Goal: Information Seeking & Learning: Compare options

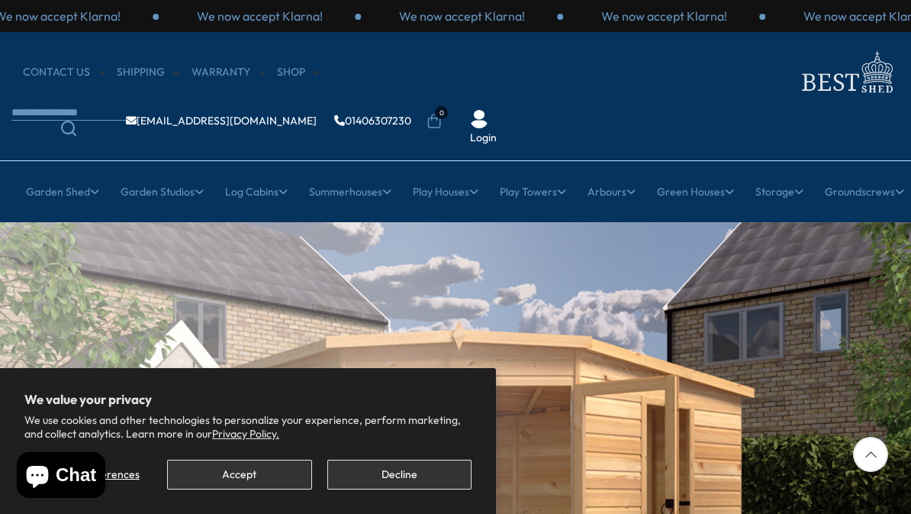
click at [401, 484] on button "Decline" at bounding box center [399, 474] width 144 height 30
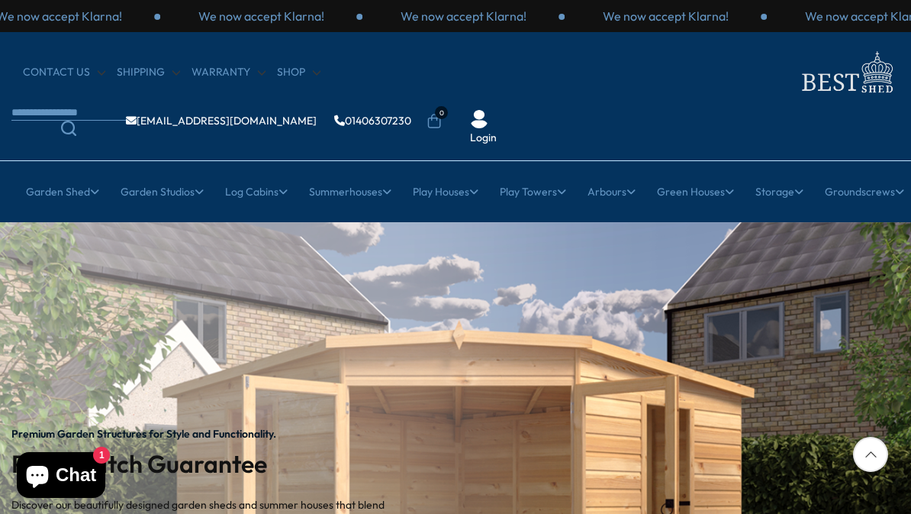
click at [175, 299] on link "Wooden Sheds" at bounding box center [149, 312] width 74 height 27
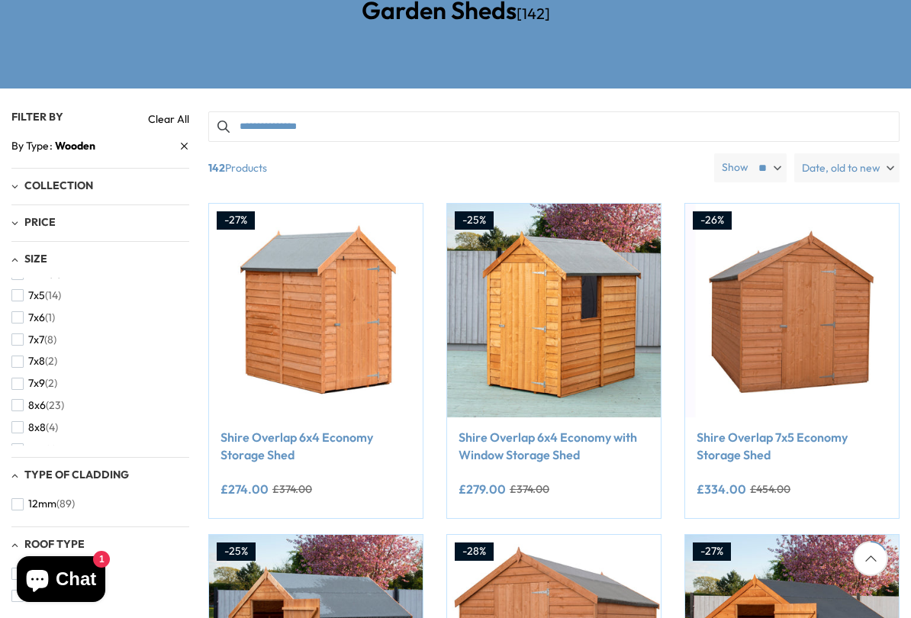
scroll to position [366, 0]
click at [28, 399] on span "8x6" at bounding box center [37, 405] width 18 height 13
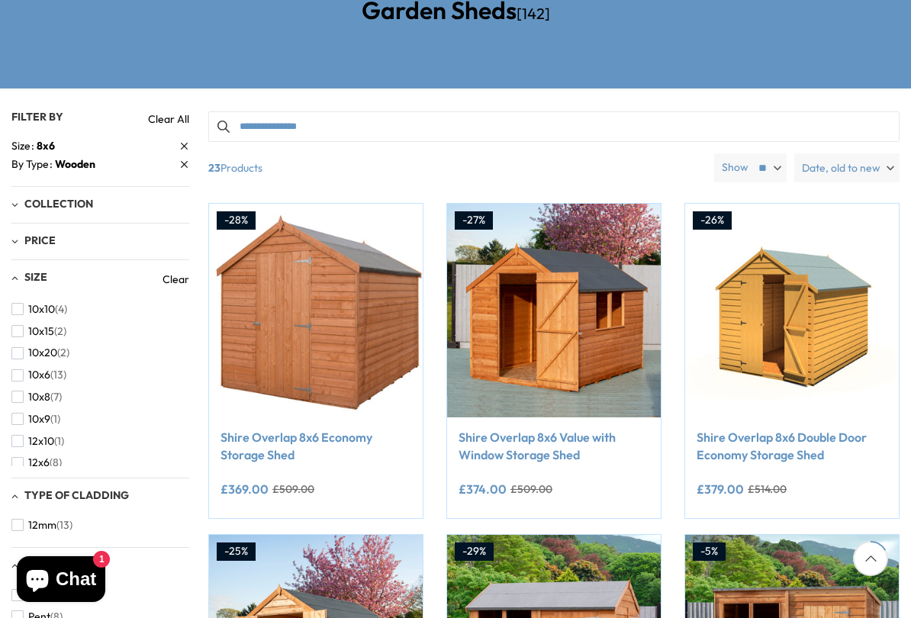
click at [846, 429] on link "Shire Overlap 8x6 Double Door Economy Storage Shed" at bounding box center [792, 446] width 191 height 34
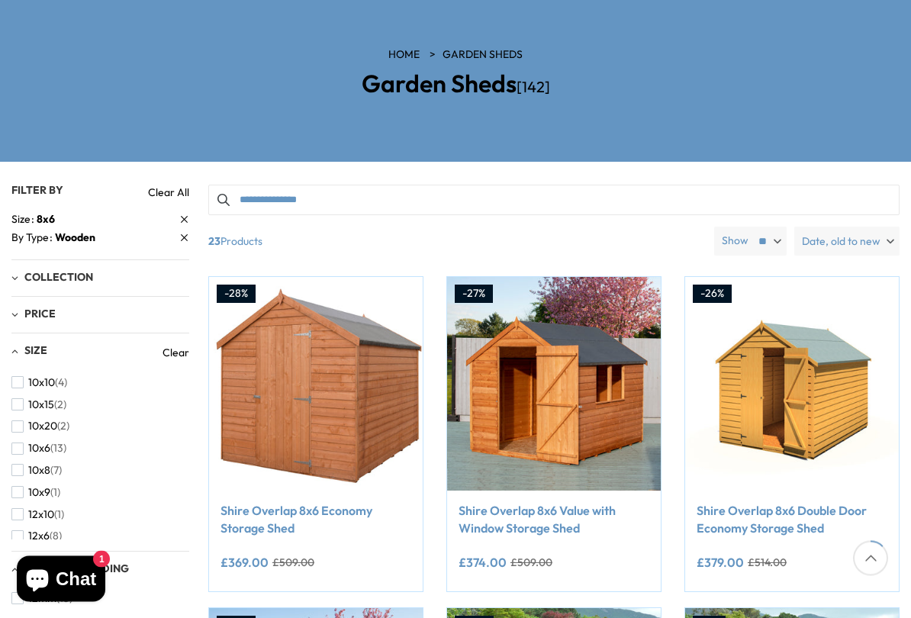
scroll to position [231, 0]
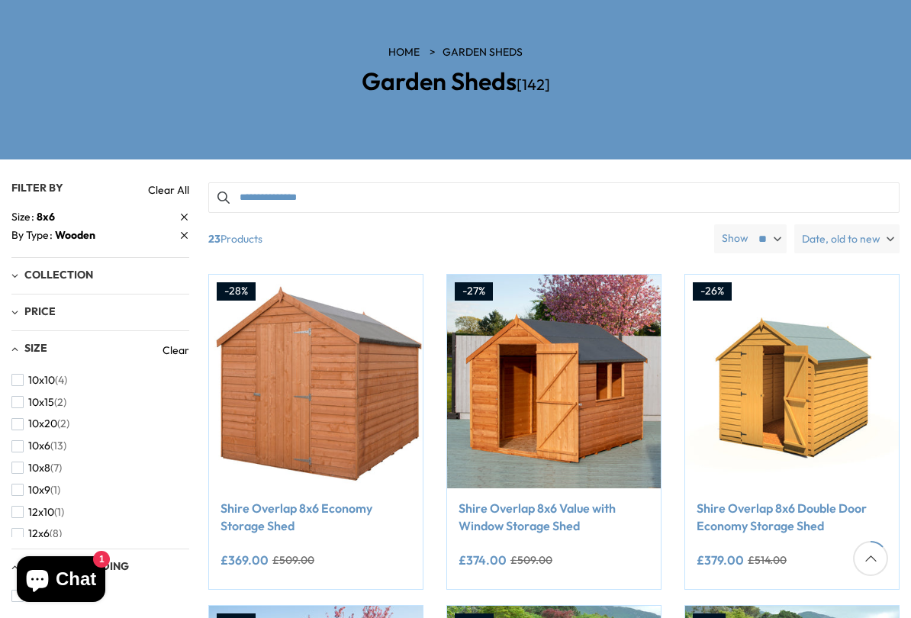
click at [775, 224] on select "** ** **" at bounding box center [769, 238] width 36 height 29
select select "**"
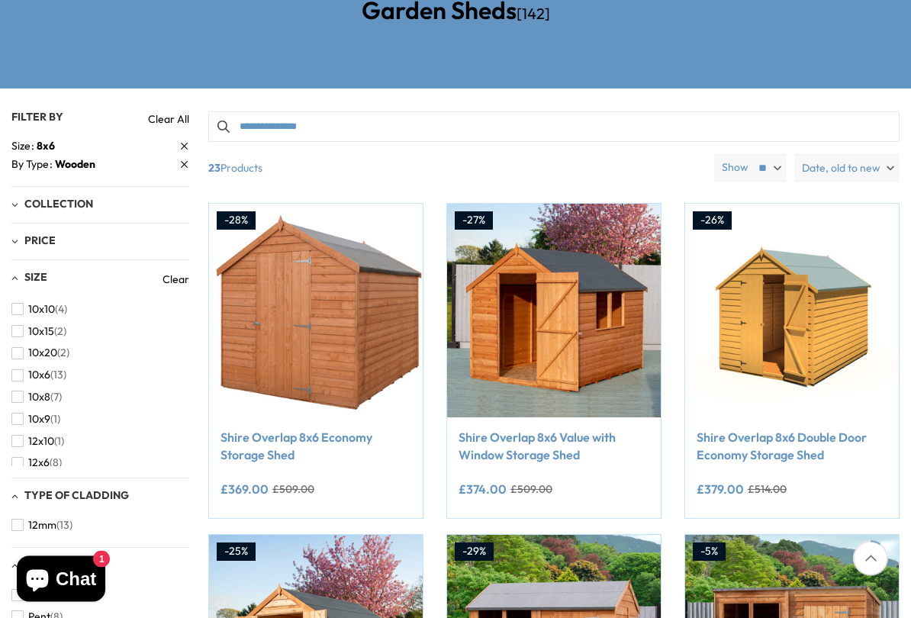
scroll to position [302, 0]
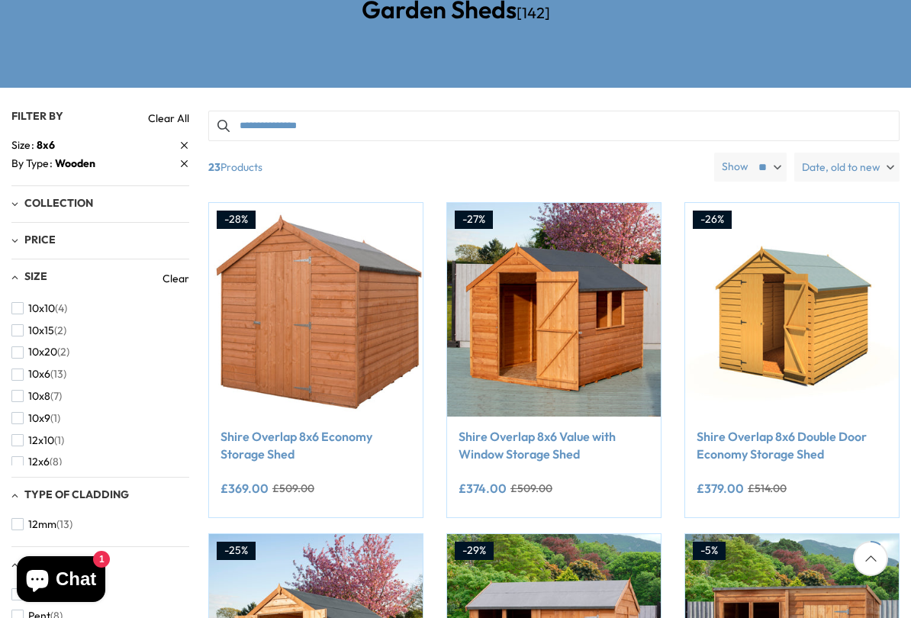
click at [593, 372] on button "Add to Cart" at bounding box center [554, 387] width 183 height 30
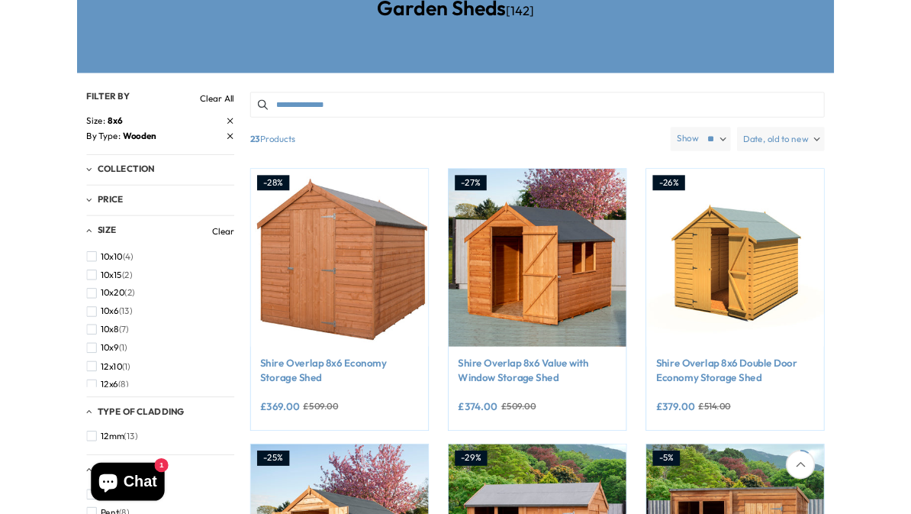
scroll to position [0, 0]
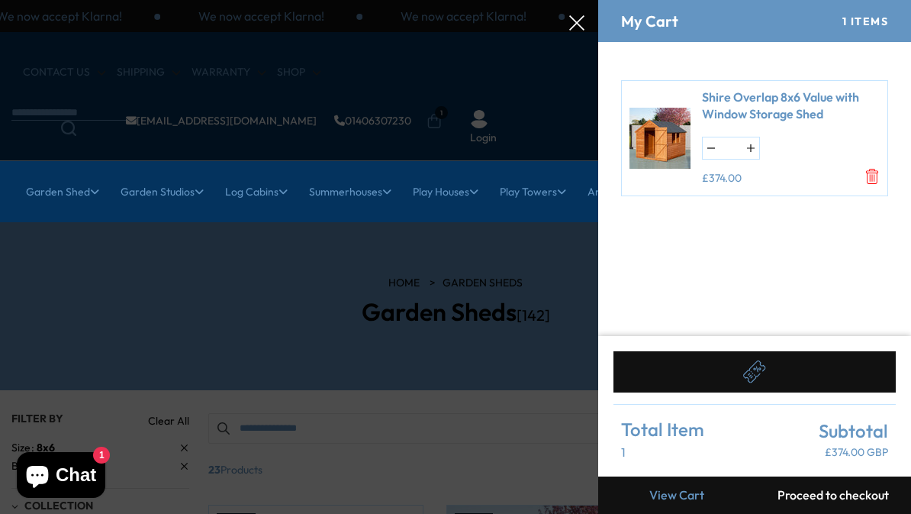
click at [580, 21] on icon at bounding box center [576, 22] width 15 height 15
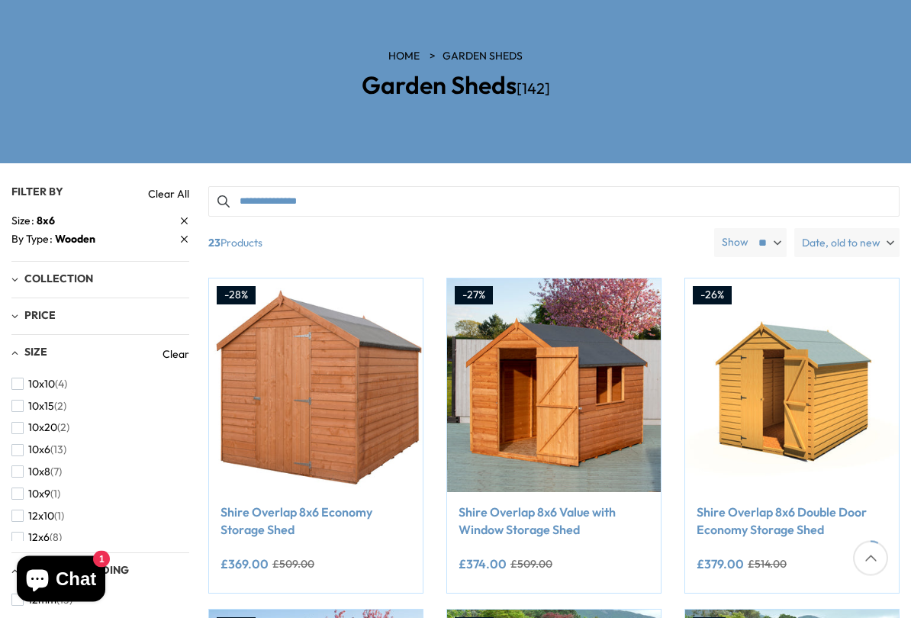
scroll to position [227, 0]
click at [572, 341] on img at bounding box center [554, 386] width 214 height 214
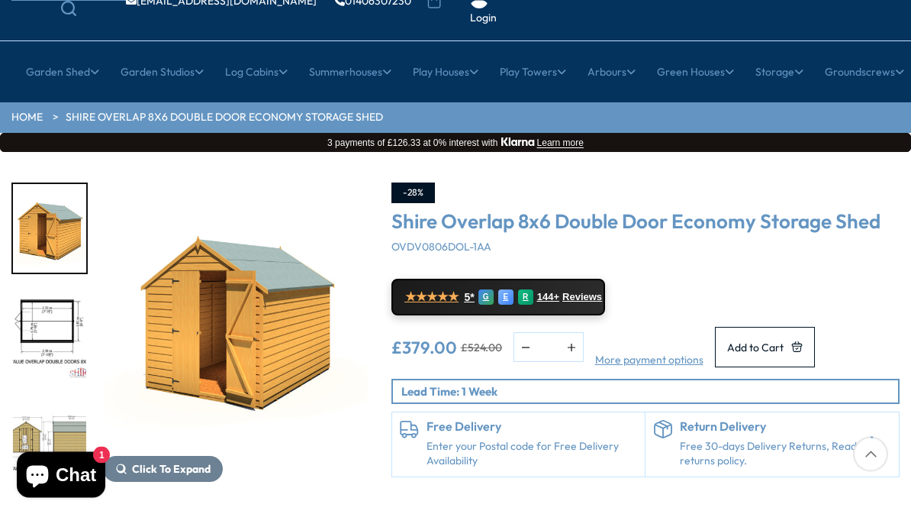
scroll to position [83, 0]
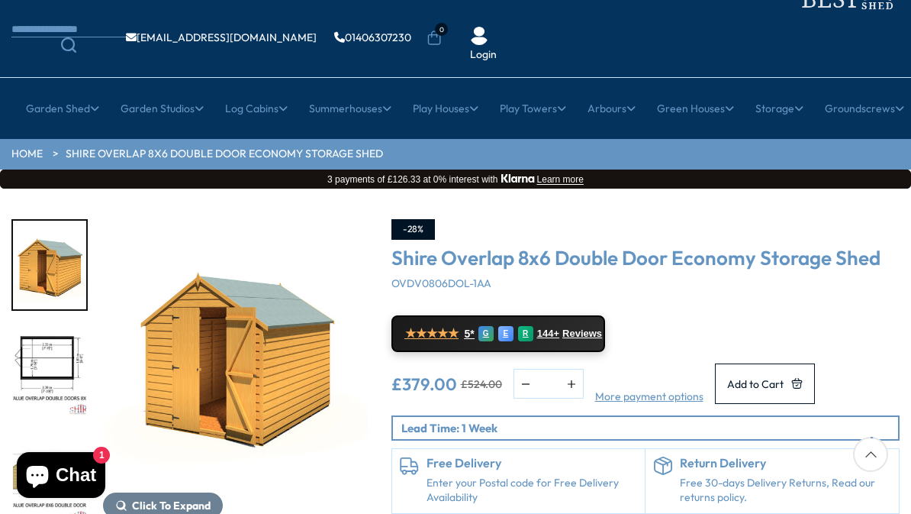
click at [232, 331] on img "1 / 8" at bounding box center [236, 352] width 266 height 266
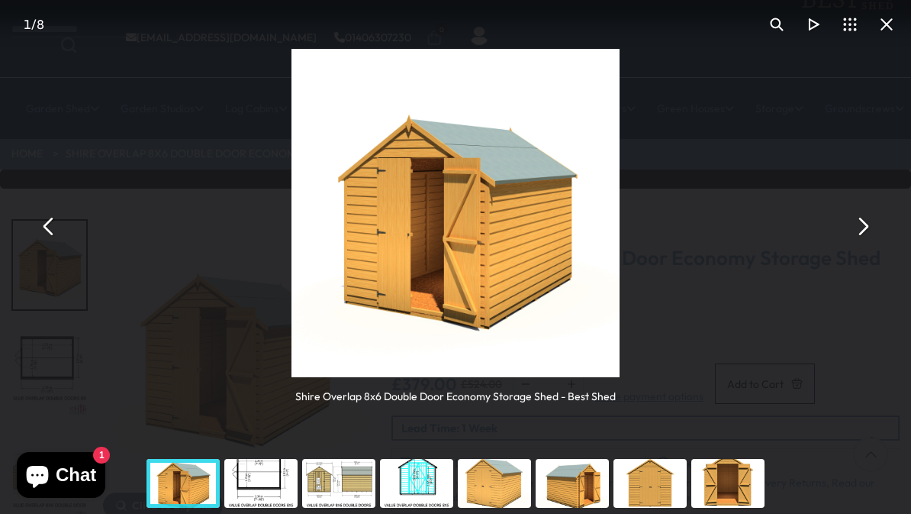
click at [872, 221] on button "You can close this modal content with the ESC key" at bounding box center [862, 226] width 37 height 37
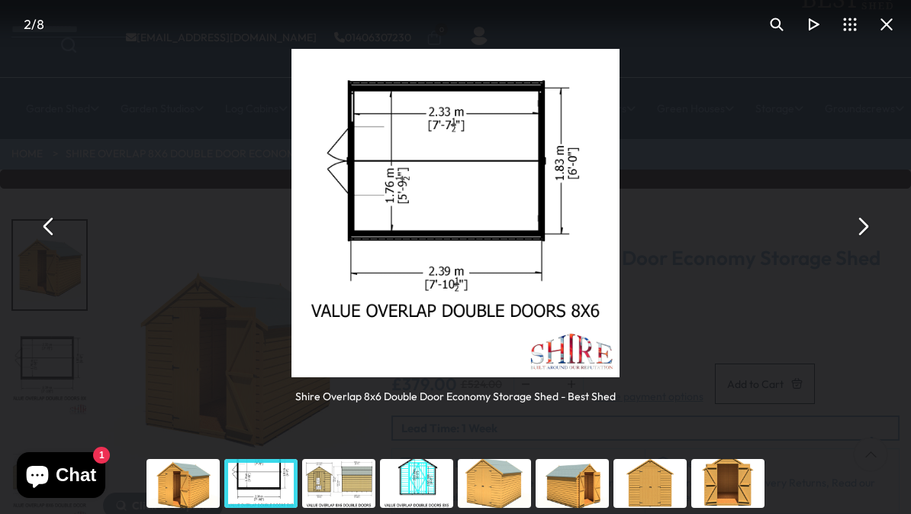
click at [872, 226] on button "You can close this modal content with the ESC key" at bounding box center [862, 226] width 37 height 37
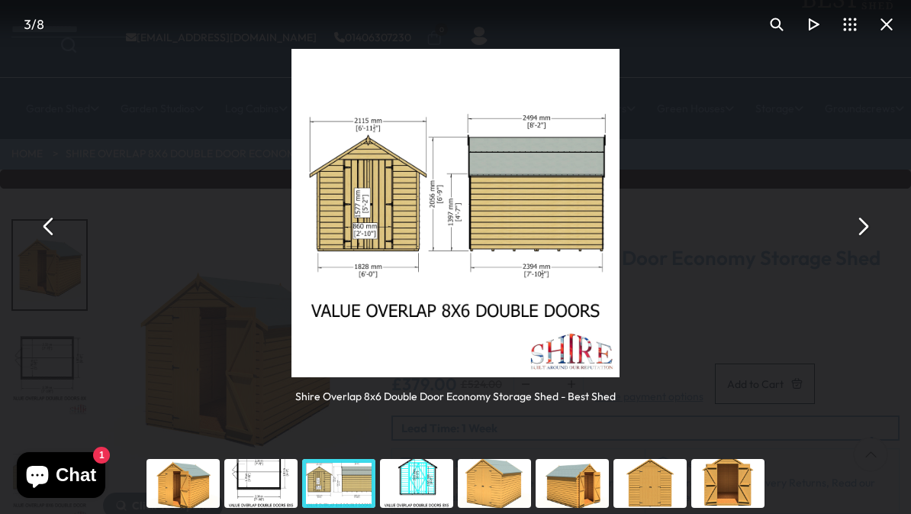
click at [875, 222] on button "You can close this modal content with the ESC key" at bounding box center [862, 226] width 37 height 37
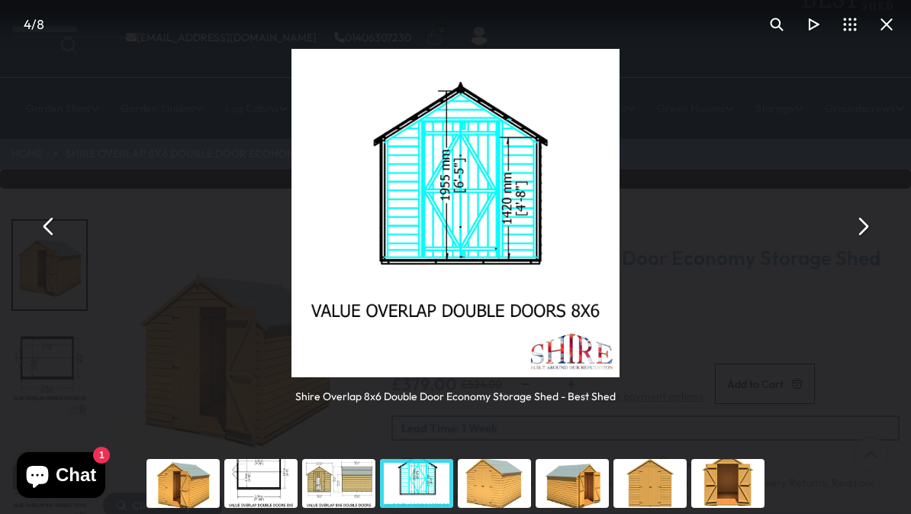
click at [867, 224] on button "You can close this modal content with the ESC key" at bounding box center [862, 226] width 37 height 37
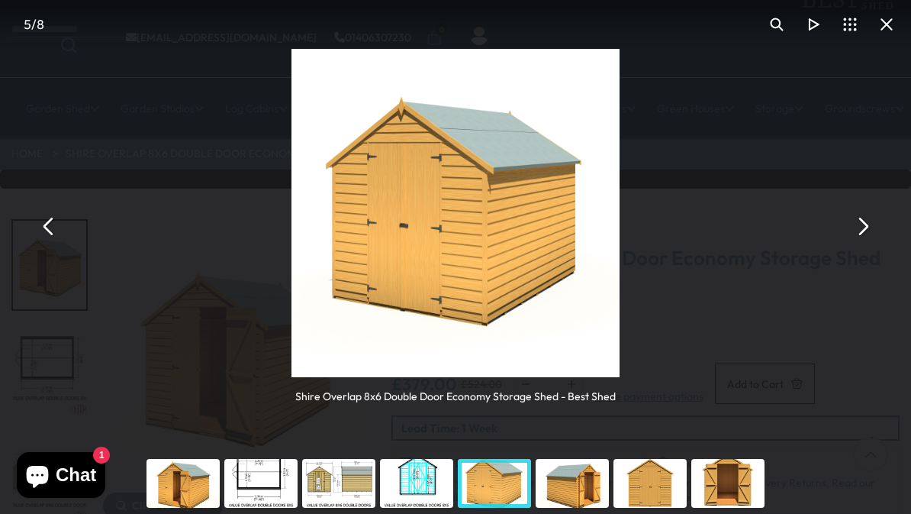
click at [871, 224] on button "You can close this modal content with the ESC key" at bounding box center [862, 226] width 37 height 37
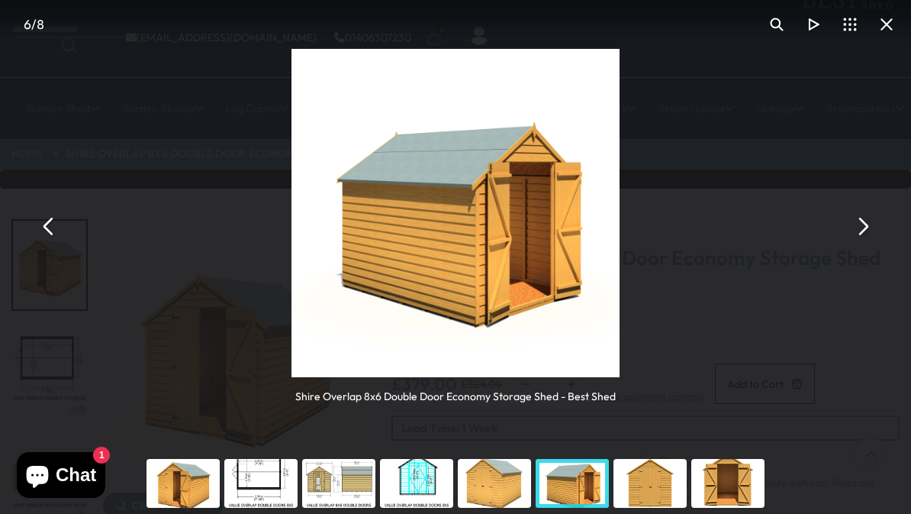
click at [881, 223] on div "Shire Overlap 8x6 Double Door Economy Storage Shed - Best Shed" at bounding box center [455, 226] width 911 height 453
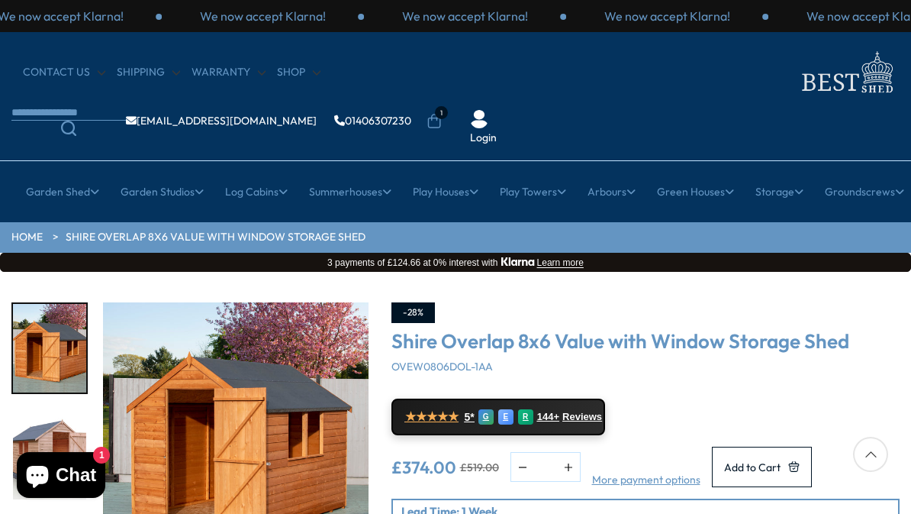
click at [241, 385] on img "1 / 12" at bounding box center [236, 435] width 266 height 266
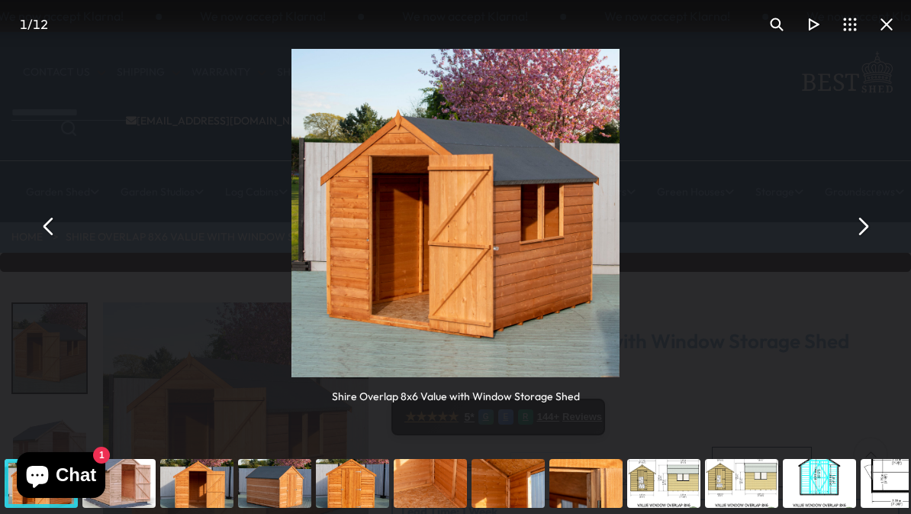
click at [867, 233] on button "You can close this modal content with the ESC key" at bounding box center [862, 226] width 37 height 37
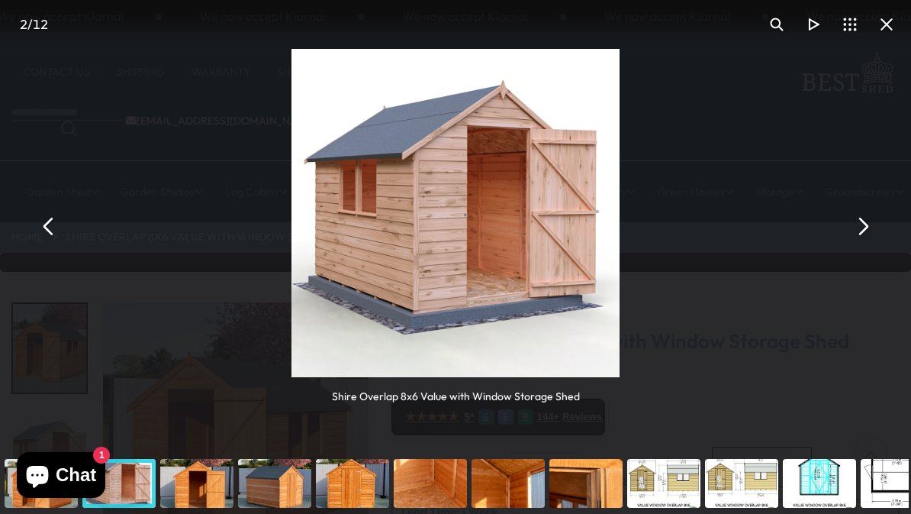
click at [870, 233] on button "You can close this modal content with the ESC key" at bounding box center [862, 226] width 37 height 37
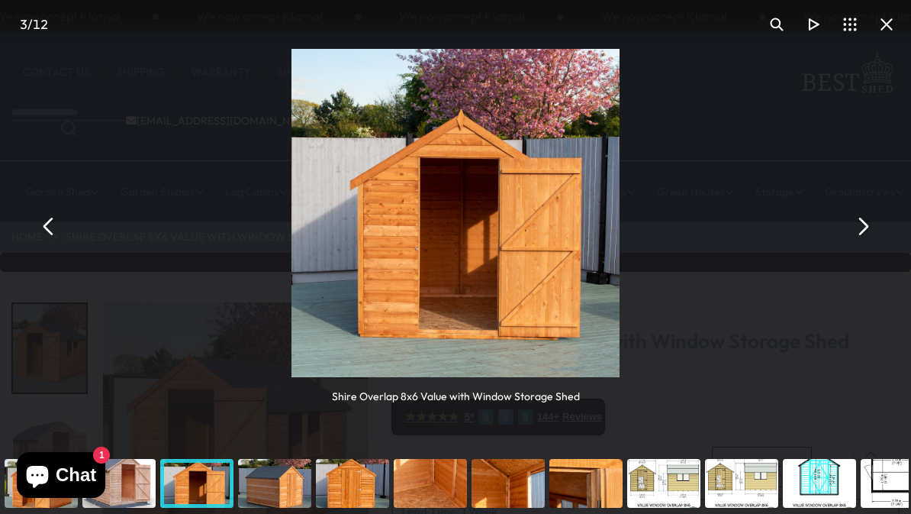
click at [869, 232] on button "You can close this modal content with the ESC key" at bounding box center [862, 226] width 37 height 37
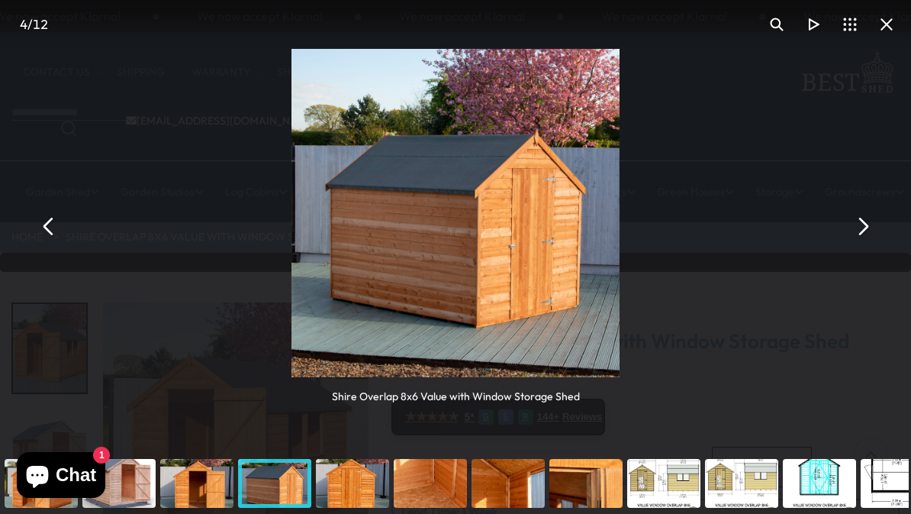
click at [869, 227] on button "You can close this modal content with the ESC key" at bounding box center [862, 226] width 37 height 37
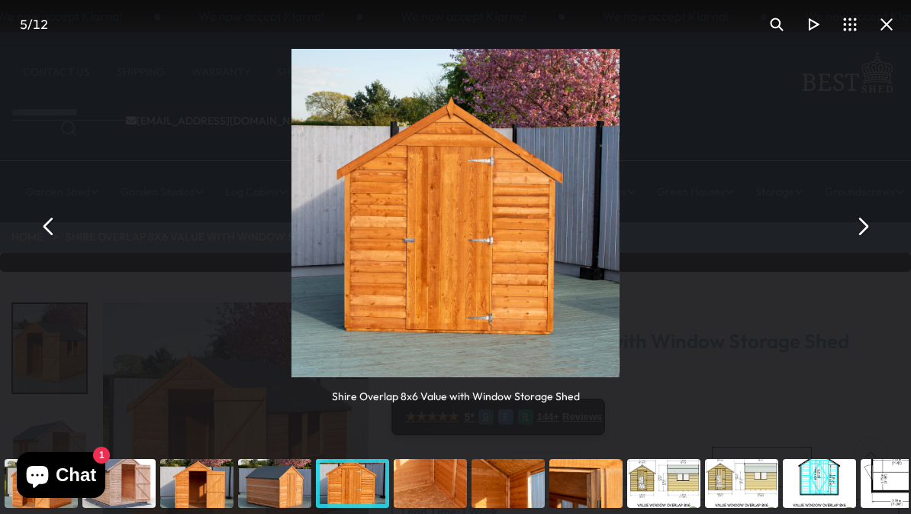
click at [871, 227] on button "You can close this modal content with the ESC key" at bounding box center [862, 226] width 37 height 37
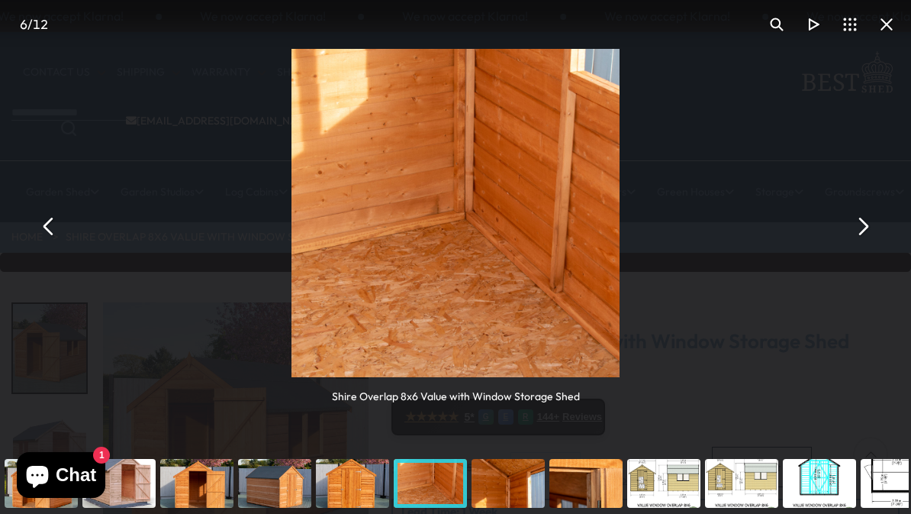
click at [864, 227] on button "You can close this modal content with the ESC key" at bounding box center [862, 226] width 37 height 37
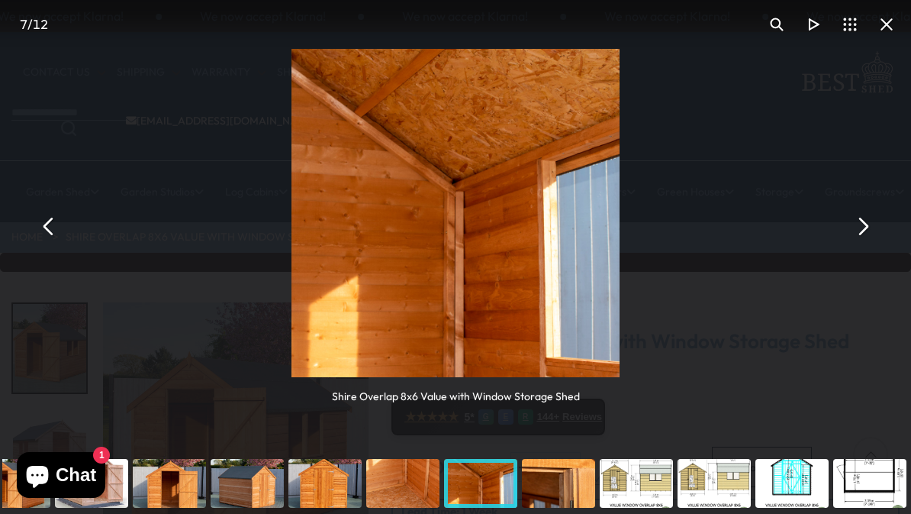
click at [866, 229] on button "You can close this modal content with the ESC key" at bounding box center [862, 226] width 37 height 37
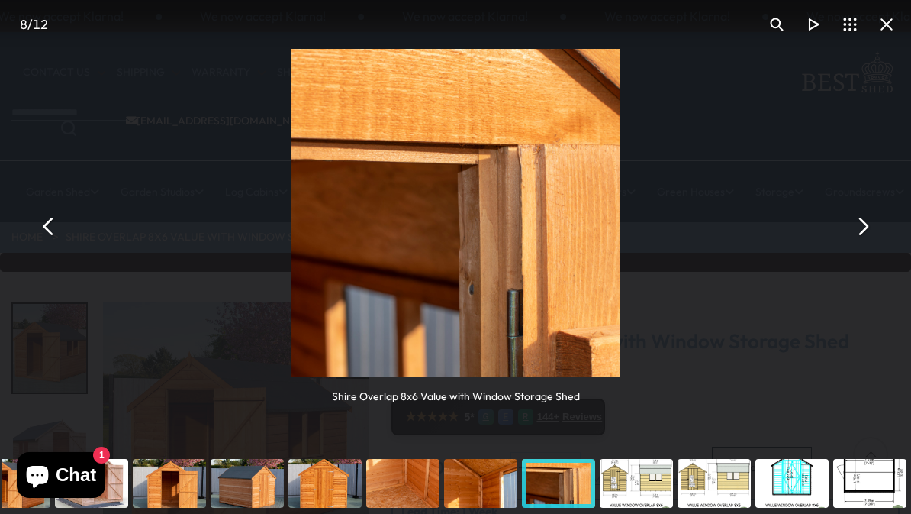
click at [877, 223] on button "You can close this modal content with the ESC key" at bounding box center [862, 226] width 37 height 37
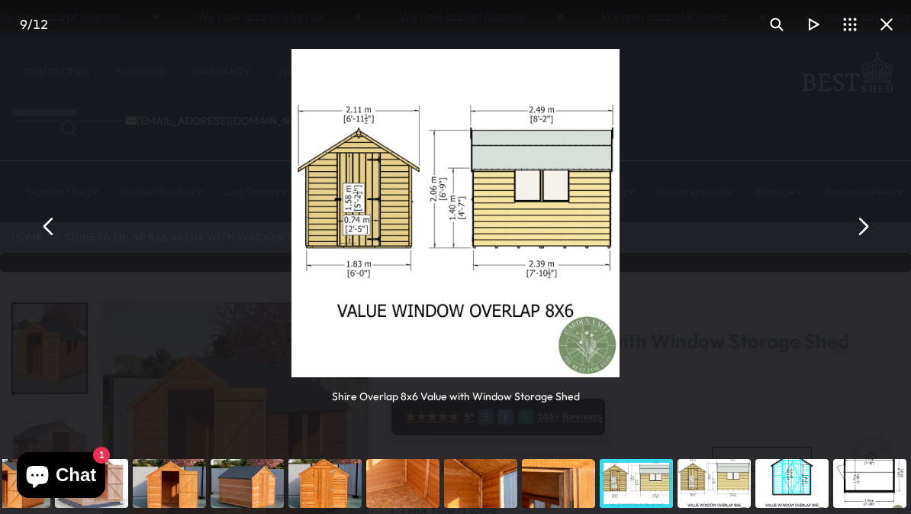
click at [881, 218] on div "Shire Overlap 8x6 Value with Window Storage Shed" at bounding box center [455, 226] width 911 height 453
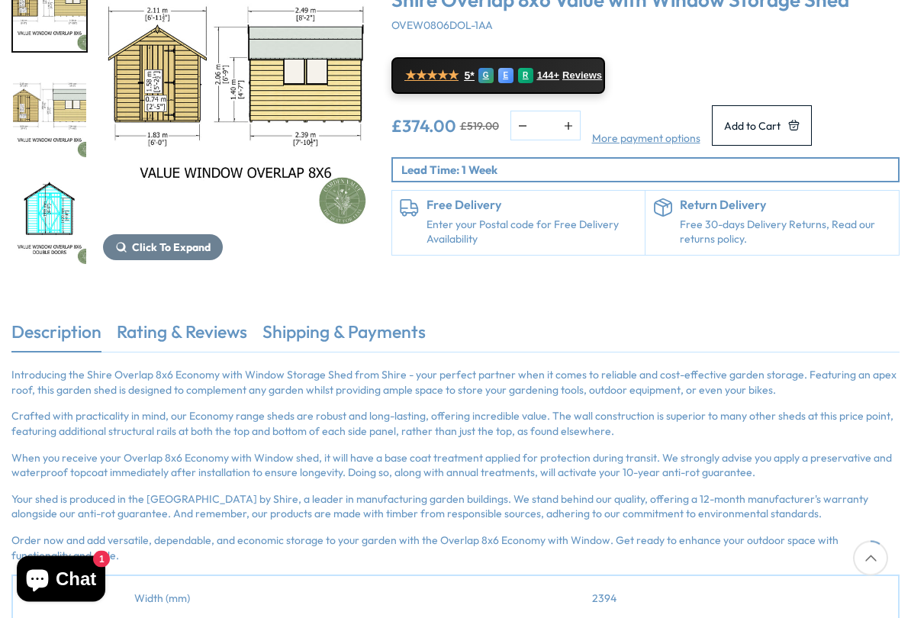
scroll to position [360, 0]
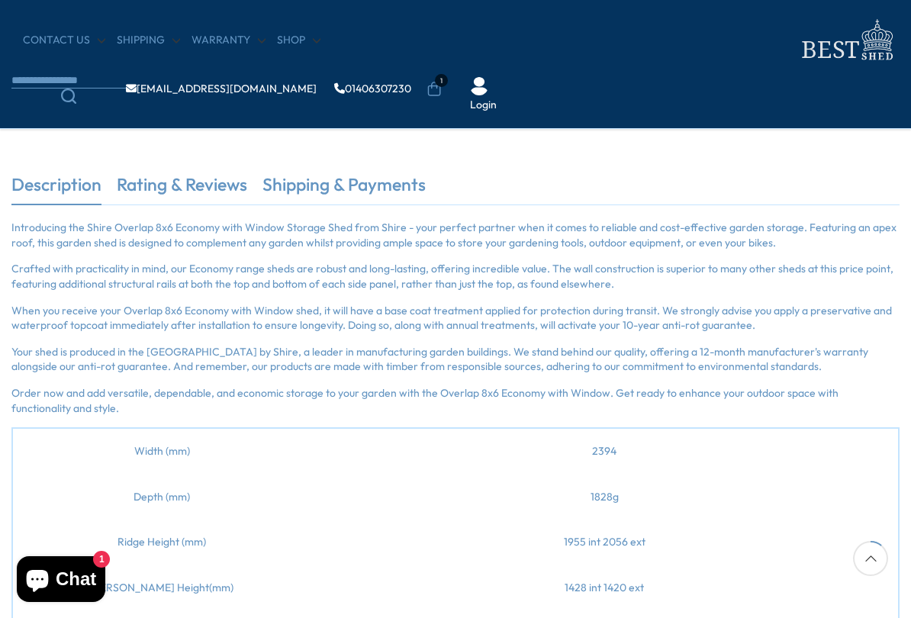
click at [183, 195] on link "Rating & Reviews" at bounding box center [182, 189] width 131 height 32
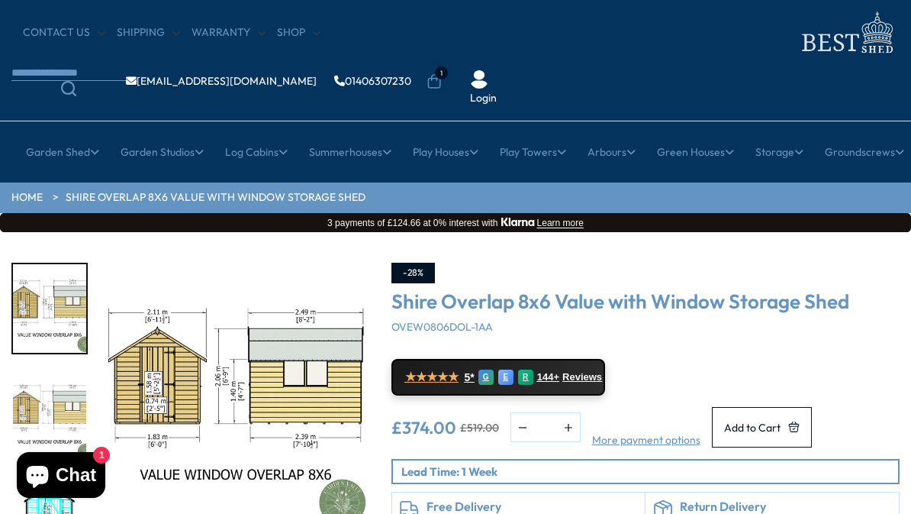
scroll to position [0, 0]
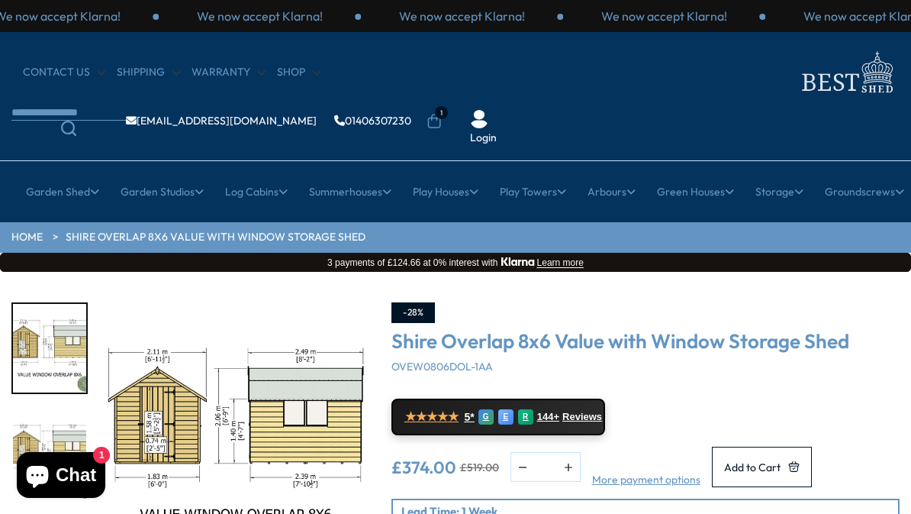
click at [909, 316] on div "-28% Shire Overlap 8x6 Value with Window Storage Shed OVEW0806DOL-1AA ★★★★★ 5* …" at bounding box center [646, 454] width 532 height 305
click at [142, 299] on link "Pent Roof Studio" at bounding box center [150, 312] width 84 height 27
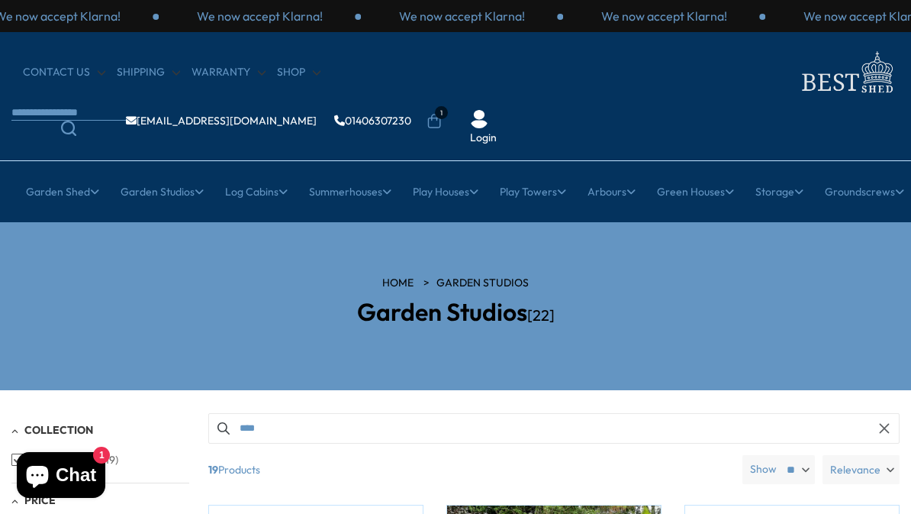
click at [150, 272] on link "All Cabins" at bounding box center [149, 285] width 49 height 27
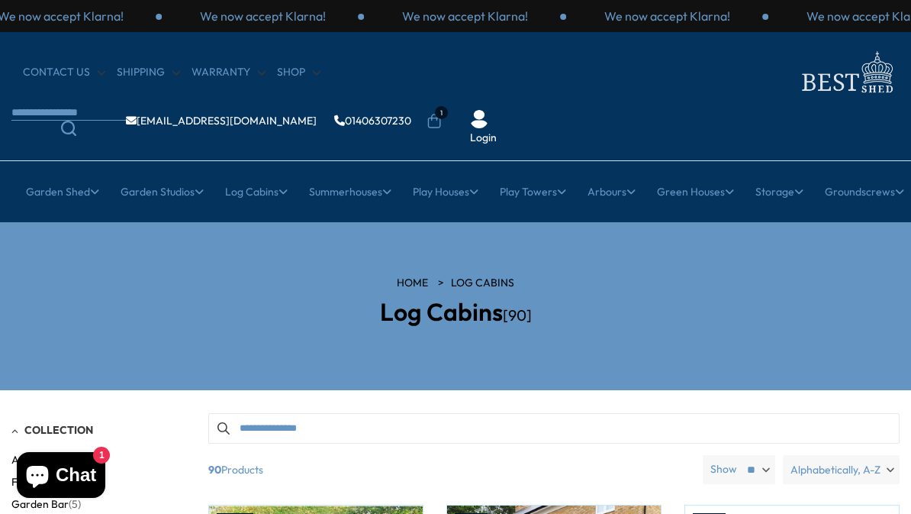
click at [134, 326] on link "Plastic Sheds" at bounding box center [149, 339] width 65 height 27
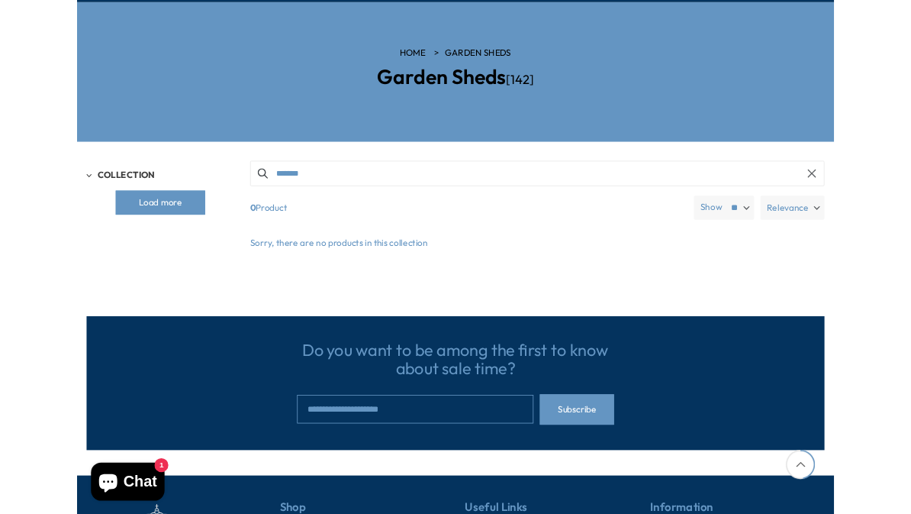
scroll to position [219, 0]
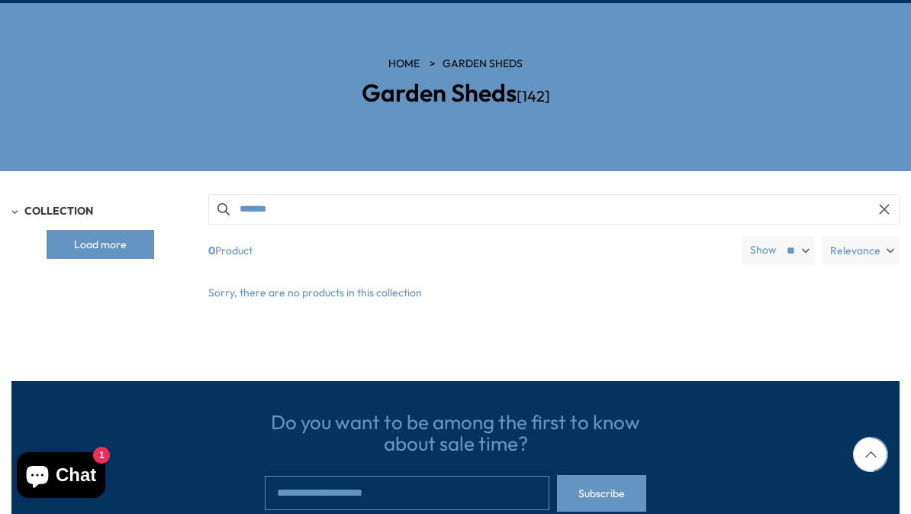
click at [792, 236] on select "** ** **" at bounding box center [797, 250] width 36 height 29
select select "**"
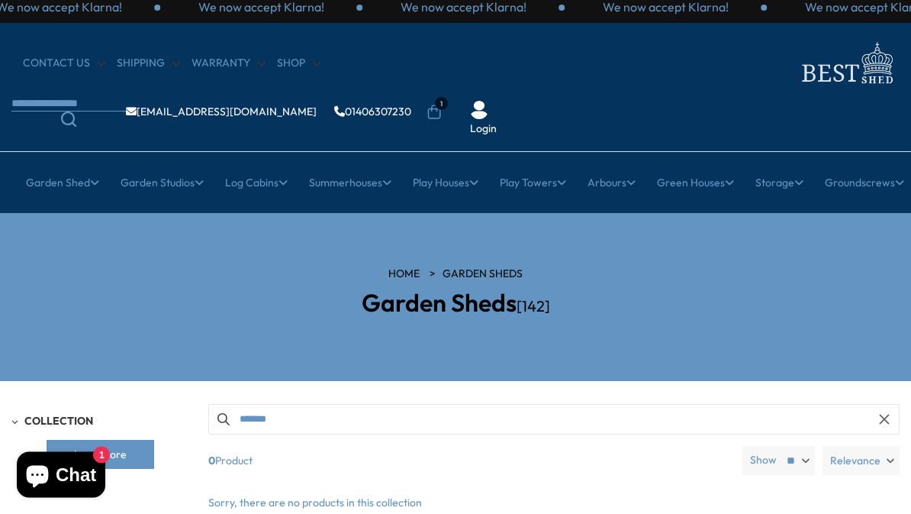
scroll to position [9, 0]
click at [572, 370] on link "8x6 Sheds" at bounding box center [558, 383] width 50 height 27
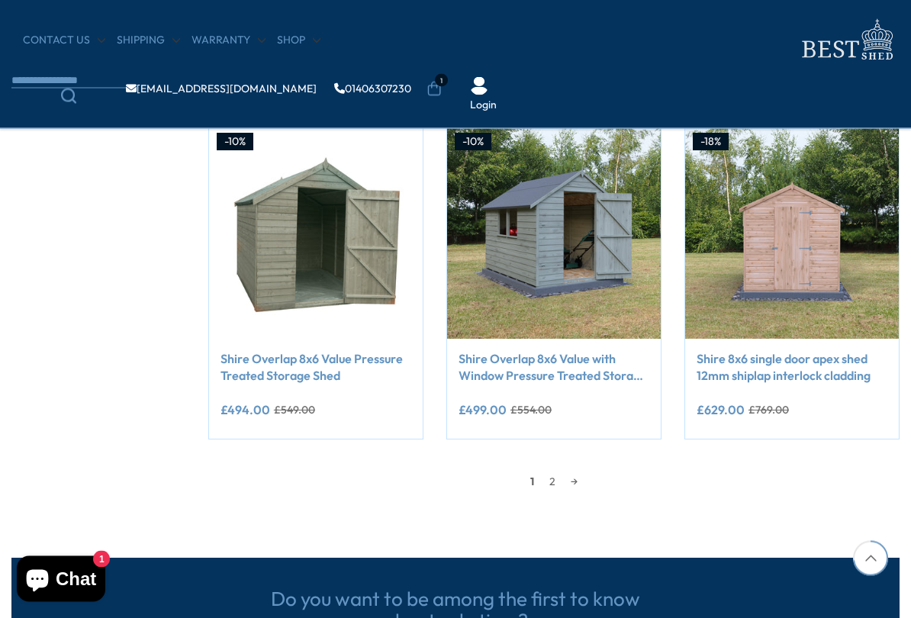
scroll to position [1246, 0]
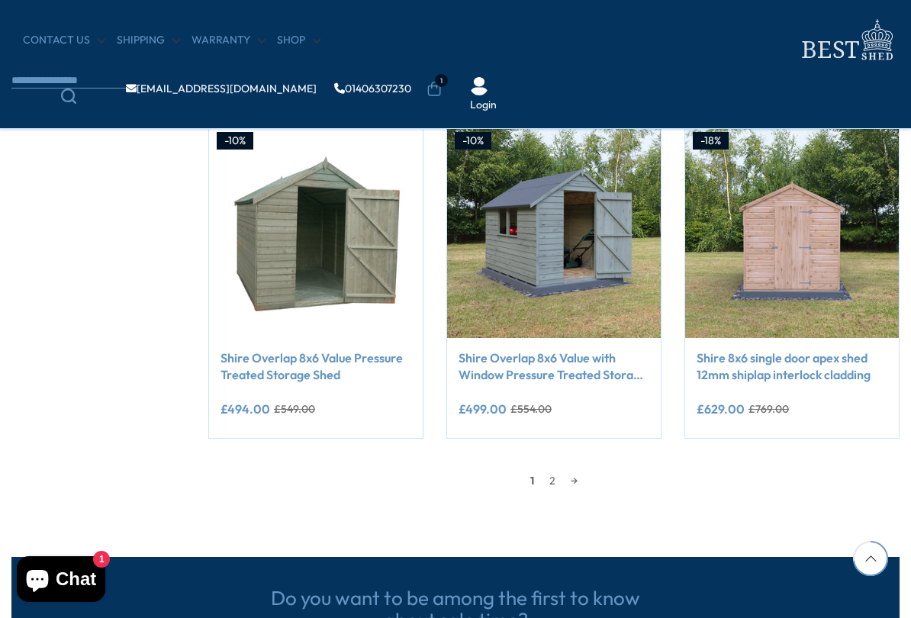
click at [553, 360] on link "Shire Overlap 8x6 Value with Window Pressure Treated Storage Shed" at bounding box center [554, 367] width 191 height 34
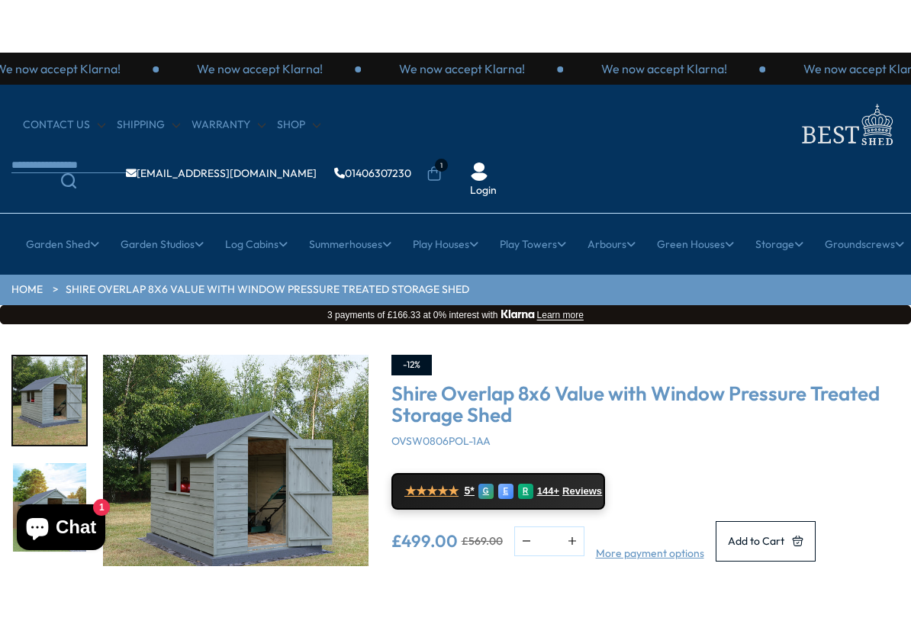
scroll to position [11, 0]
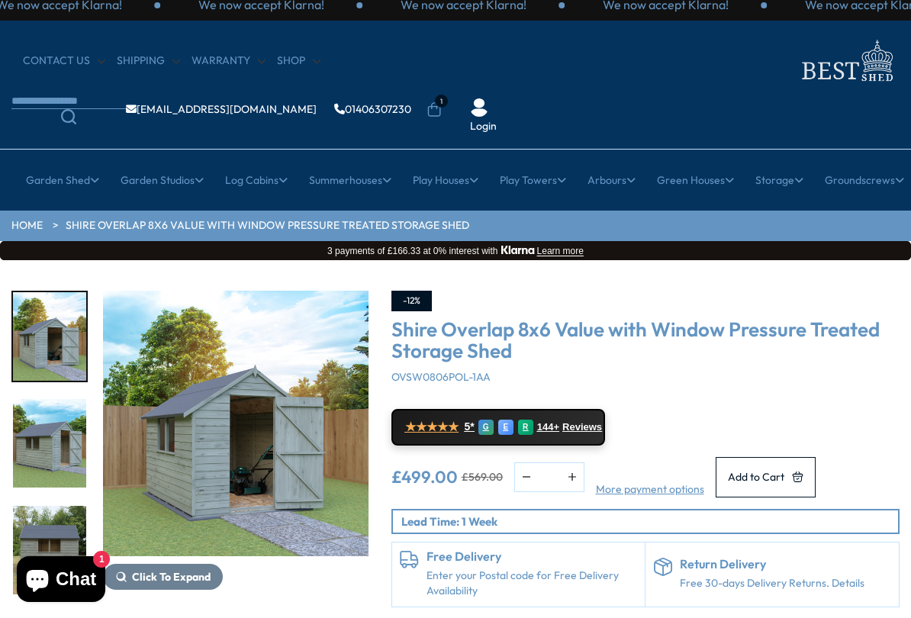
click at [213, 366] on img "2 / 21" at bounding box center [236, 424] width 266 height 266
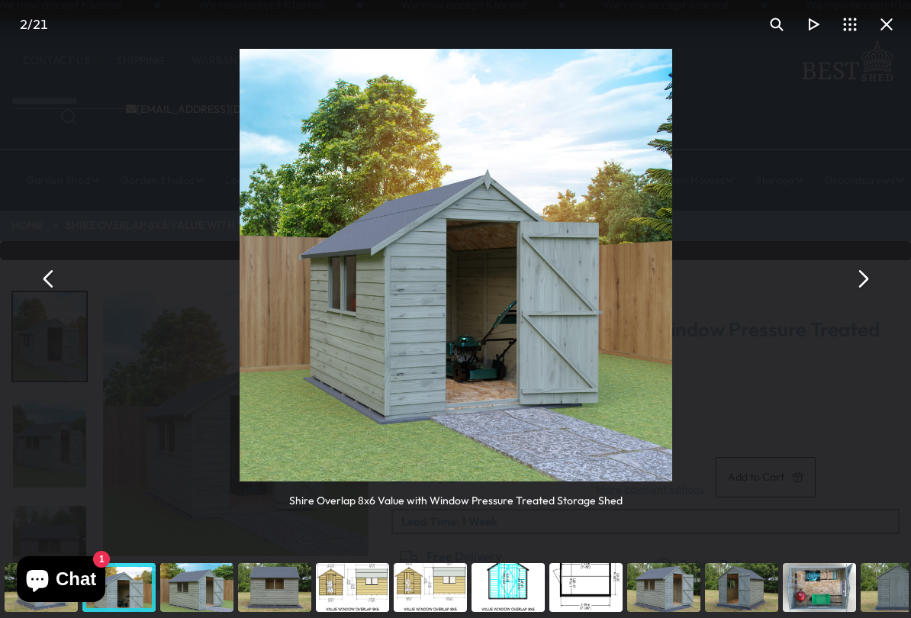
click at [869, 285] on button "You can close this modal content with the ESC key" at bounding box center [862, 278] width 37 height 37
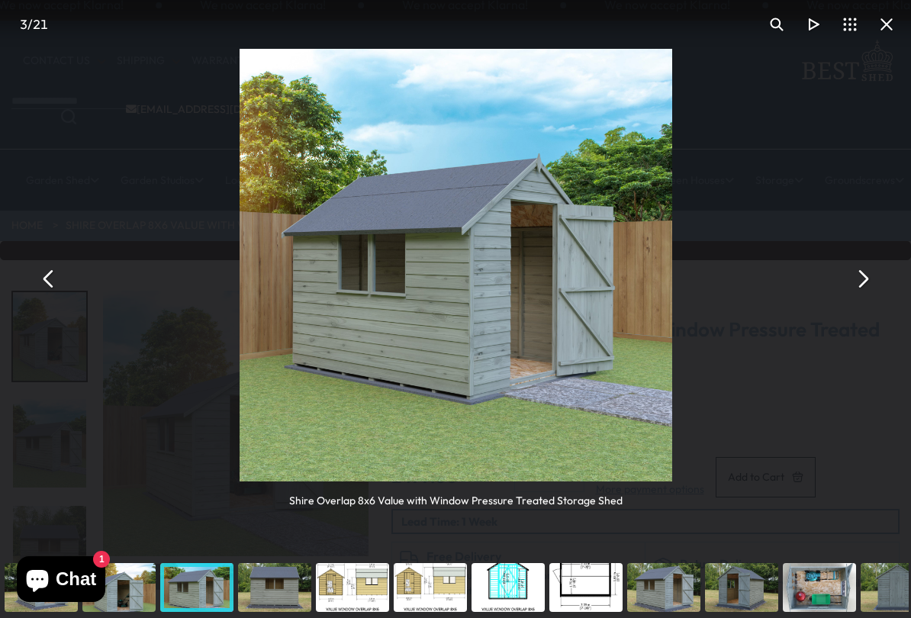
click at [878, 281] on button "You can close this modal content with the ESC key" at bounding box center [862, 278] width 37 height 37
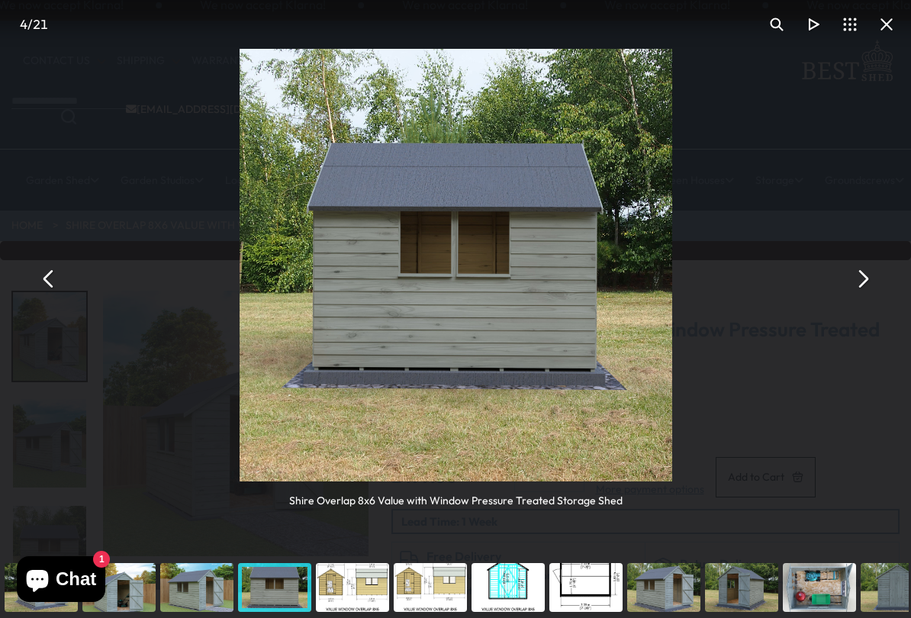
click at [874, 281] on button "You can close this modal content with the ESC key" at bounding box center [862, 278] width 37 height 37
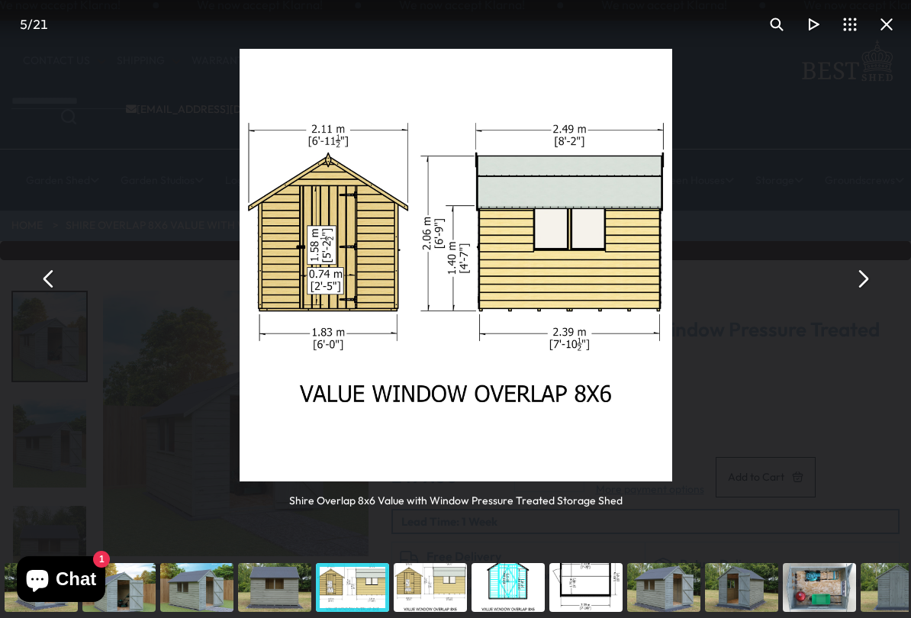
click at [873, 278] on button "You can close this modal content with the ESC key" at bounding box center [862, 278] width 37 height 37
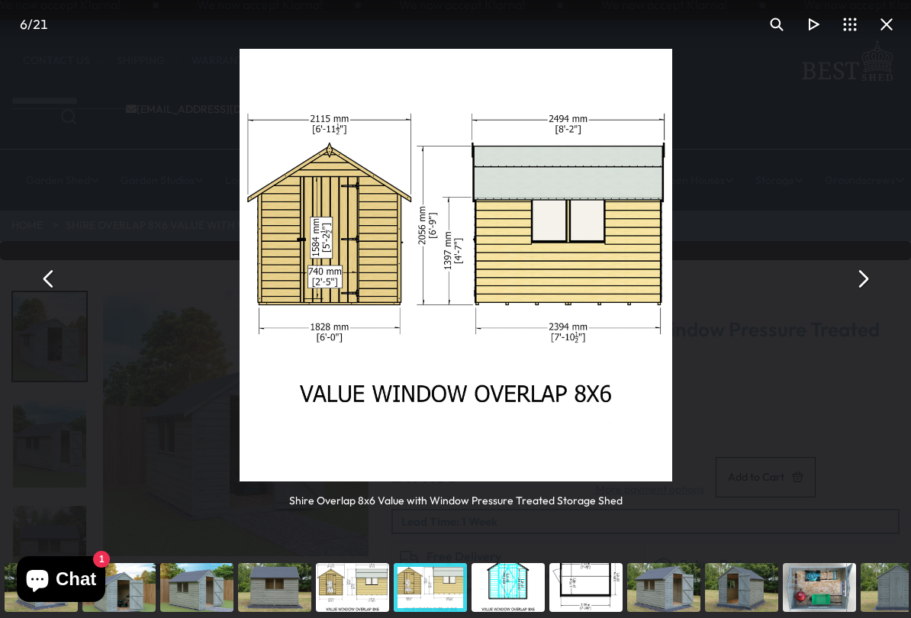
click at [880, 278] on button "You can close this modal content with the ESC key" at bounding box center [862, 278] width 37 height 37
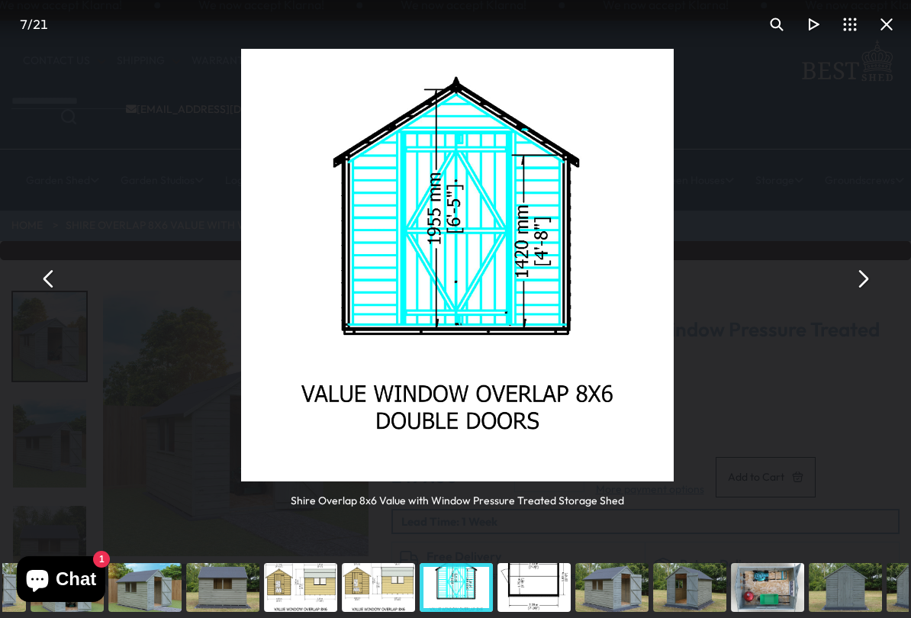
click at [875, 280] on button "You can close this modal content with the ESC key" at bounding box center [862, 278] width 37 height 37
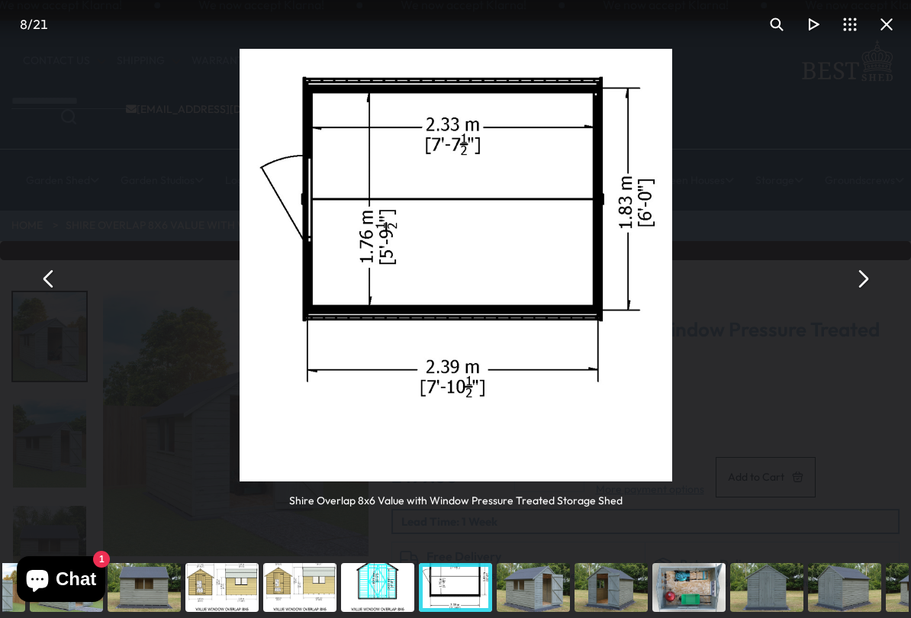
click at [881, 276] on div "Shire Overlap 8x6 Value with Window Pressure Treated Storage Shed" at bounding box center [455, 278] width 911 height 557
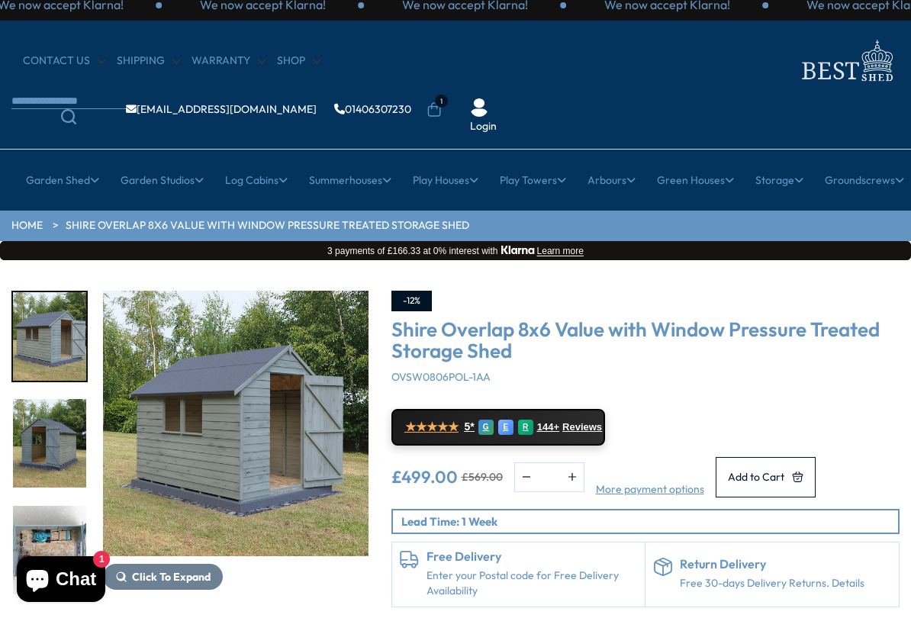
click at [55, 400] on img "10 / 21" at bounding box center [49, 443] width 73 height 89
click at [236, 442] on img "9 / 21" at bounding box center [236, 424] width 266 height 266
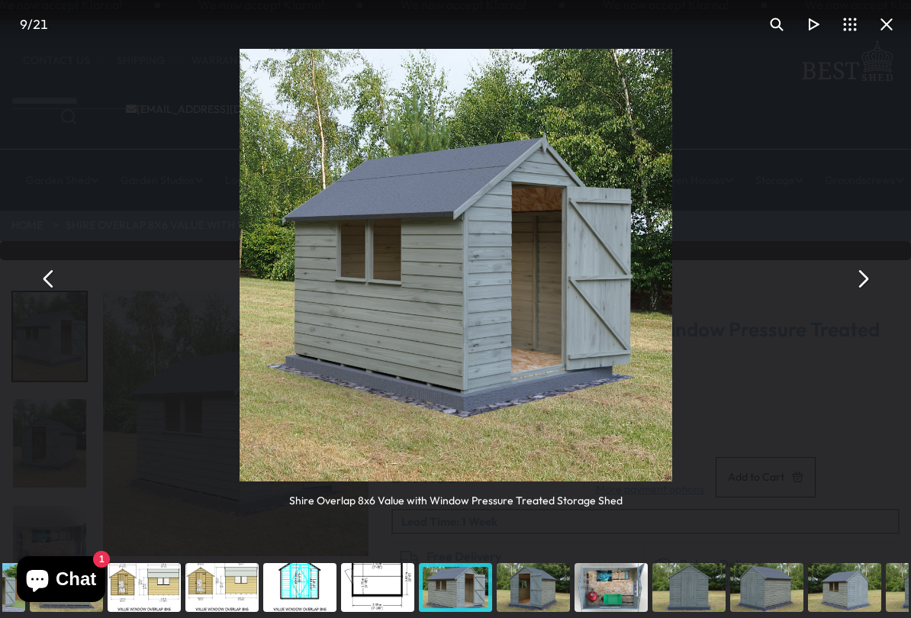
click at [865, 285] on button "You can close this modal content with the ESC key" at bounding box center [862, 278] width 37 height 37
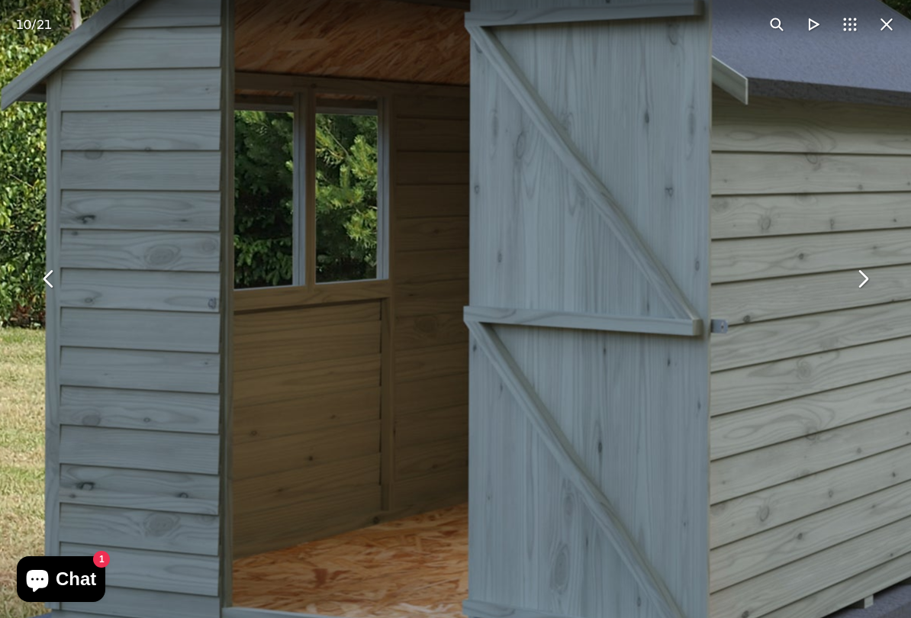
click at [872, 284] on button "You can close this modal content with the ESC key" at bounding box center [862, 278] width 37 height 37
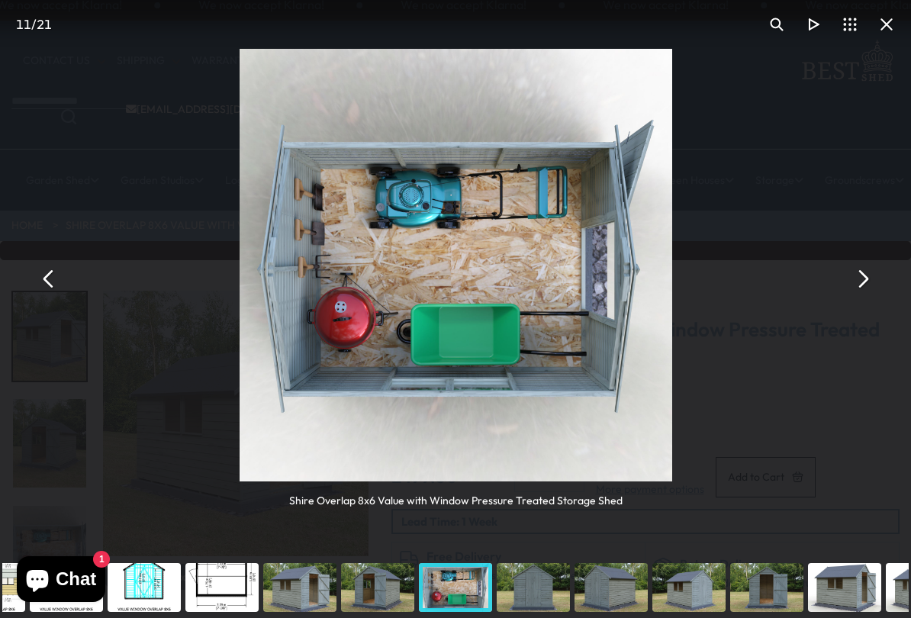
click at [869, 285] on button "You can close this modal content with the ESC key" at bounding box center [862, 278] width 37 height 37
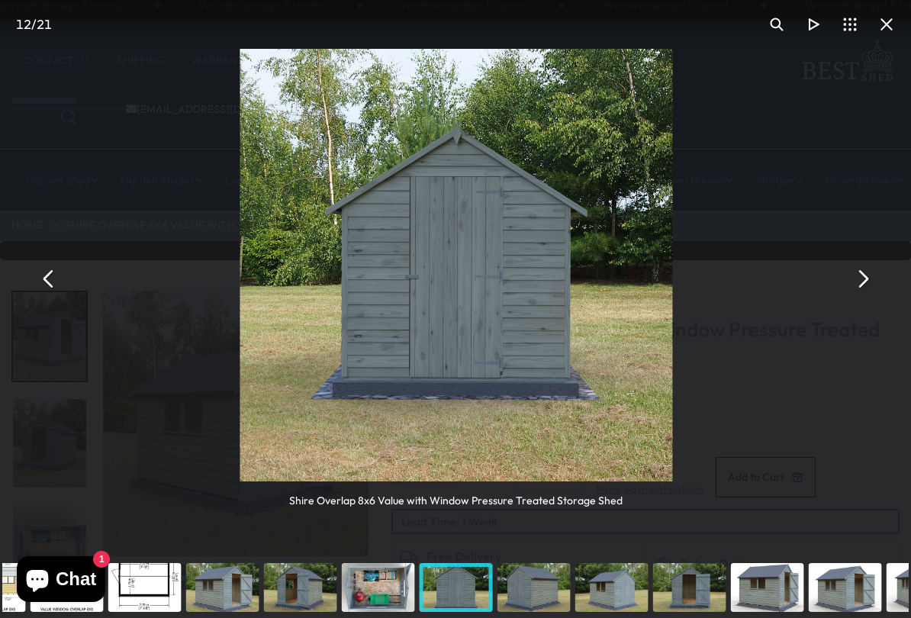
click at [876, 279] on button "You can close this modal content with the ESC key" at bounding box center [862, 278] width 37 height 37
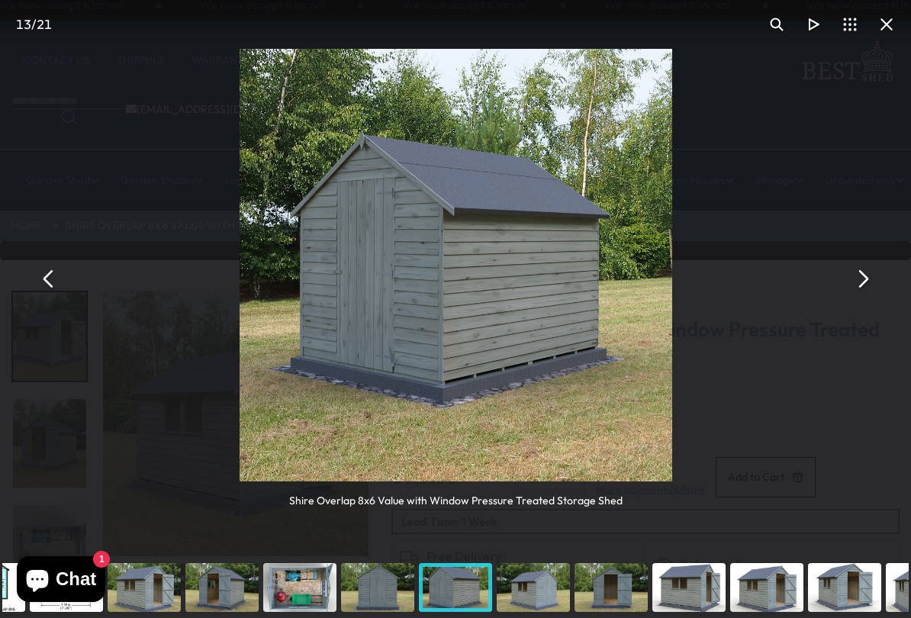
click at [885, 277] on div "Shire Overlap 8x6 Value with Window Pressure Treated Storage Shed" at bounding box center [455, 278] width 911 height 557
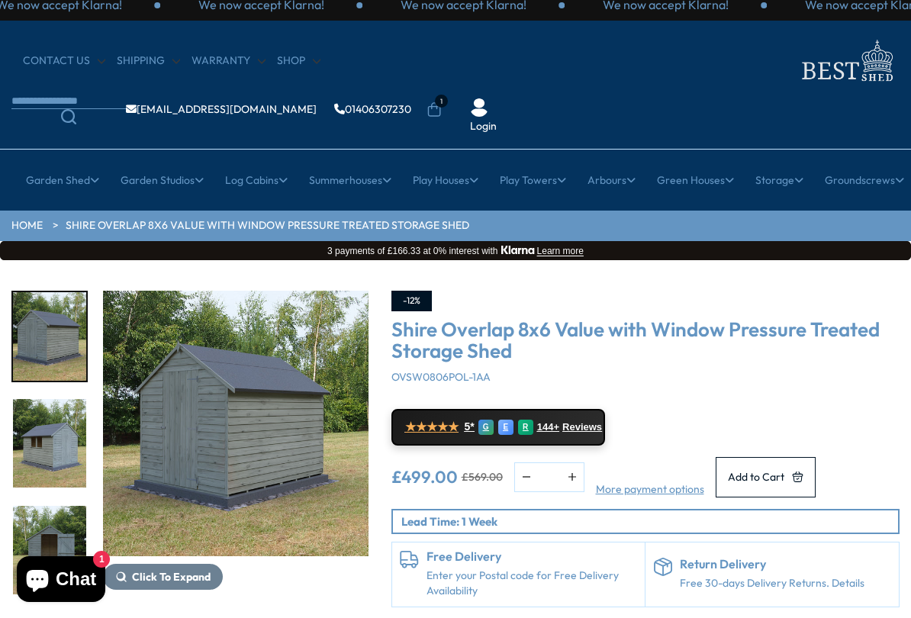
click at [139, 261] on link "All Arbours" at bounding box center [149, 274] width 55 height 27
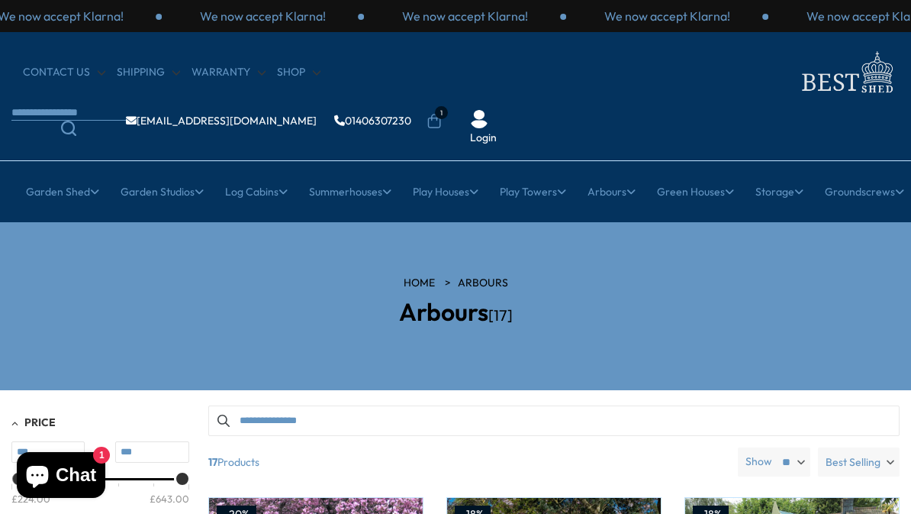
click at [137, 272] on link "All Summerhouses" at bounding box center [149, 285] width 91 height 27
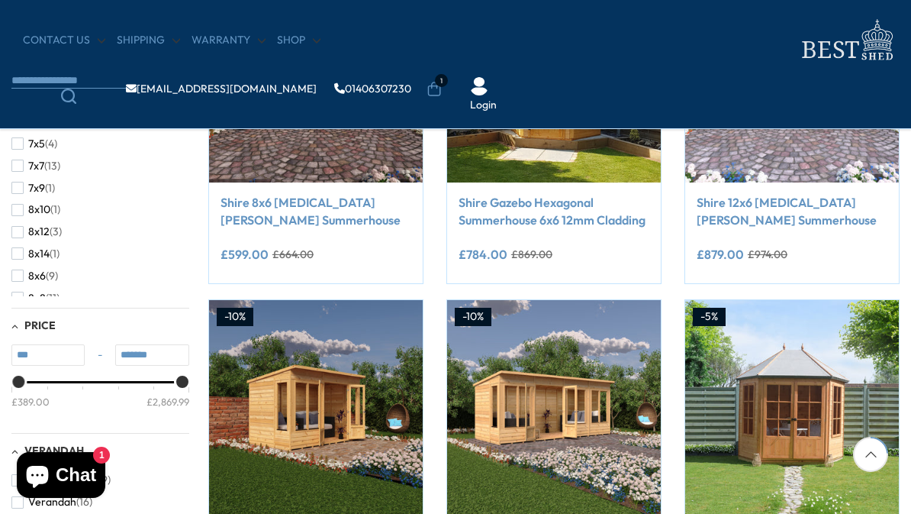
scroll to position [302, 0]
click at [36, 270] on span "8x6" at bounding box center [37, 276] width 18 height 13
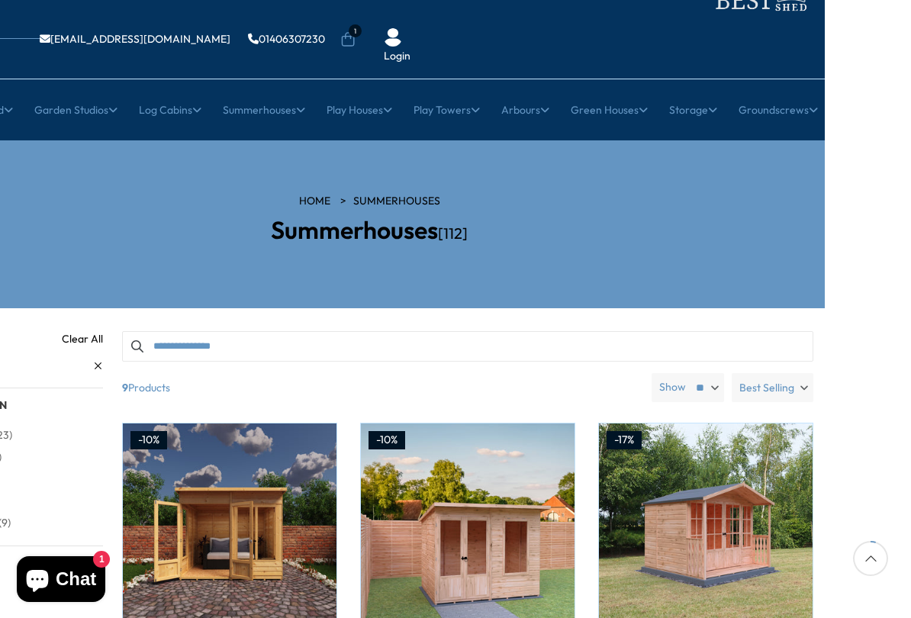
scroll to position [81, 86]
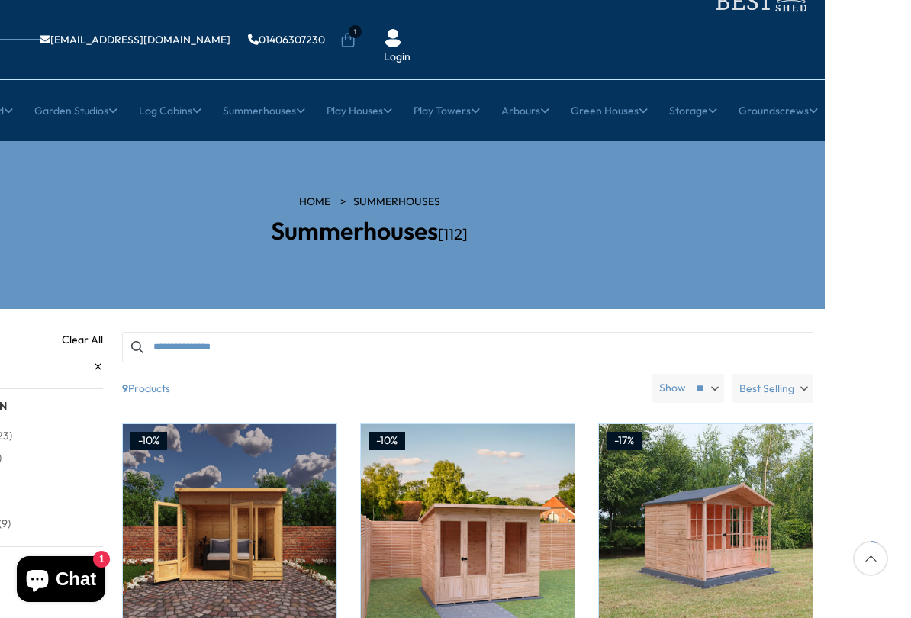
click at [275, 513] on link "8x6" at bounding box center [267, 605] width 18 height 27
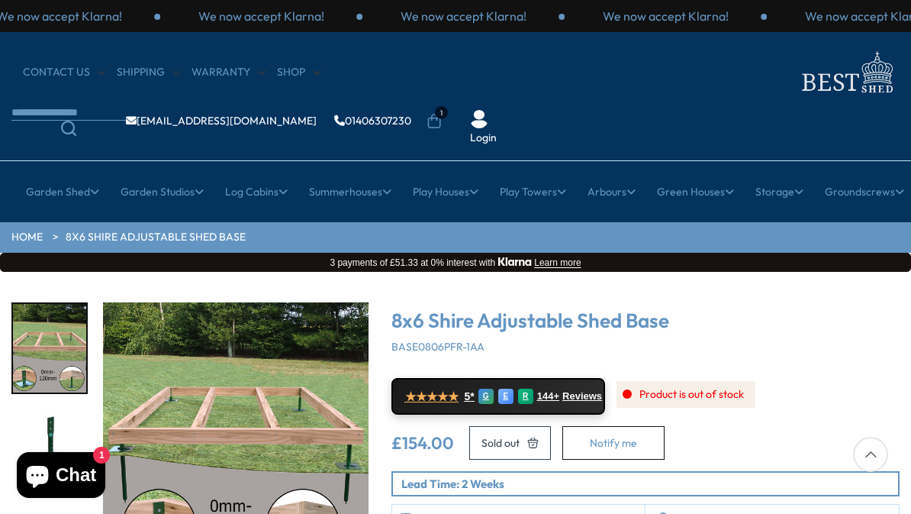
click at [44, 422] on img "4 / 5" at bounding box center [49, 455] width 73 height 89
click at [45, 418] on img "4 / 5" at bounding box center [49, 455] width 73 height 89
click at [139, 353] on link "Cheap Sheds" at bounding box center [150, 366] width 66 height 27
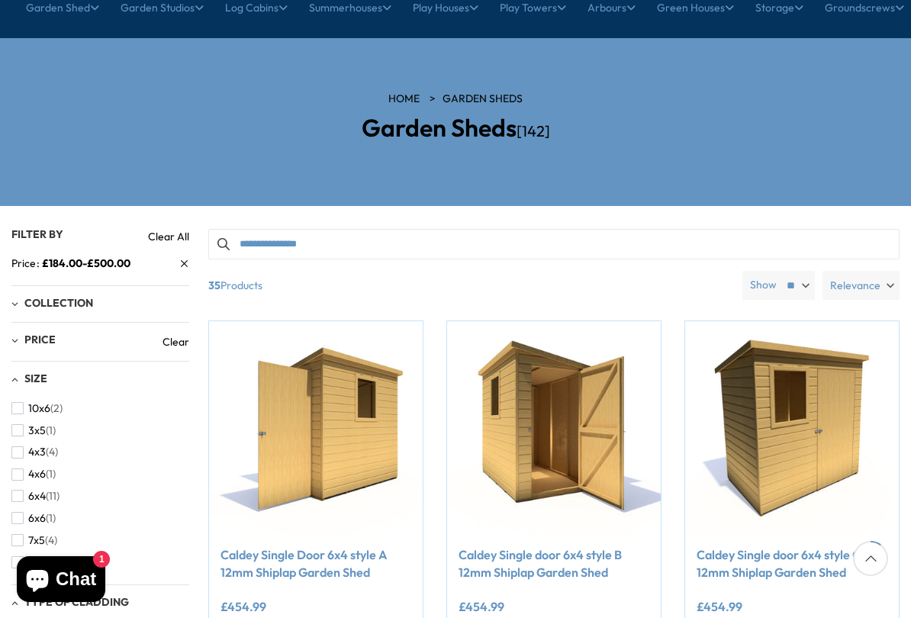
scroll to position [185, 0]
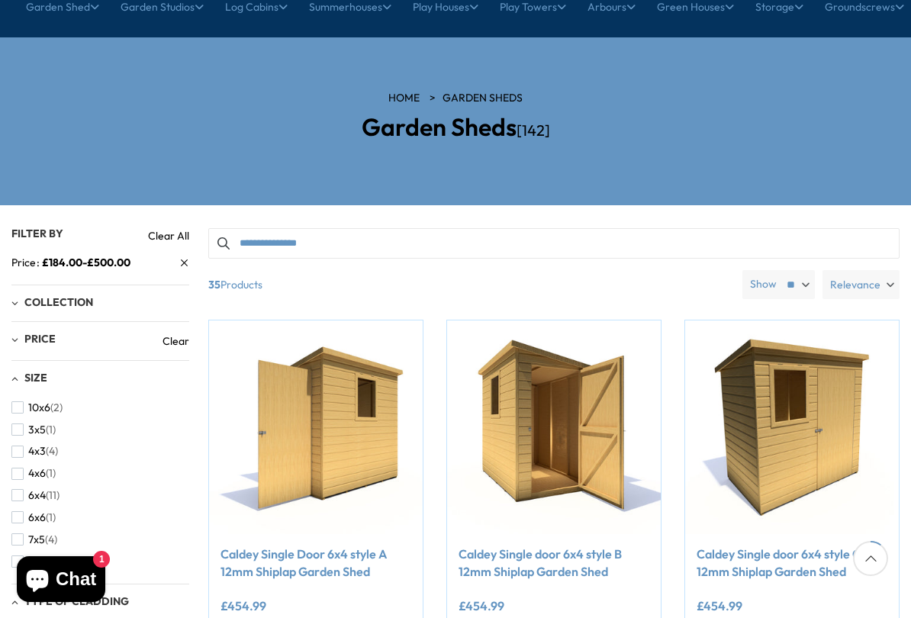
click at [37, 513] on span "8x6" at bounding box center [37, 561] width 18 height 13
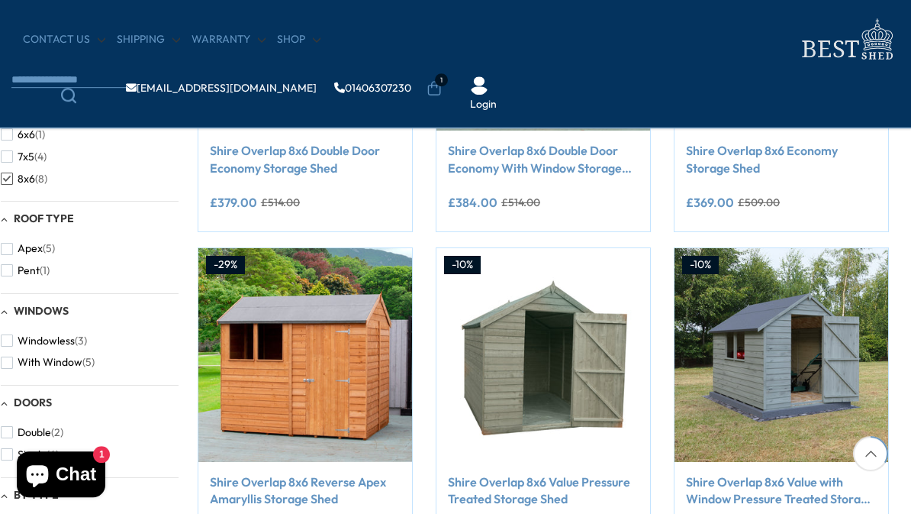
scroll to position [501, 11]
